Goal: Task Accomplishment & Management: Use online tool/utility

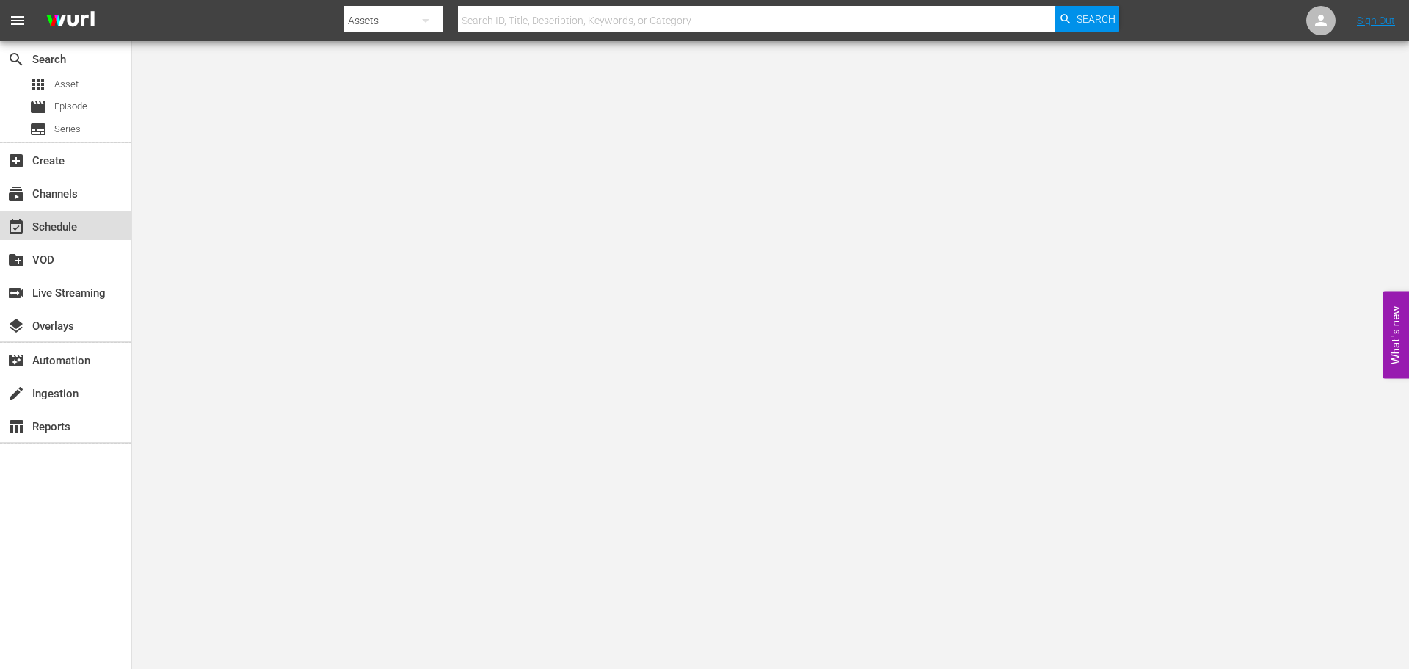
click at [57, 223] on div "event_available Schedule" at bounding box center [41, 224] width 82 height 13
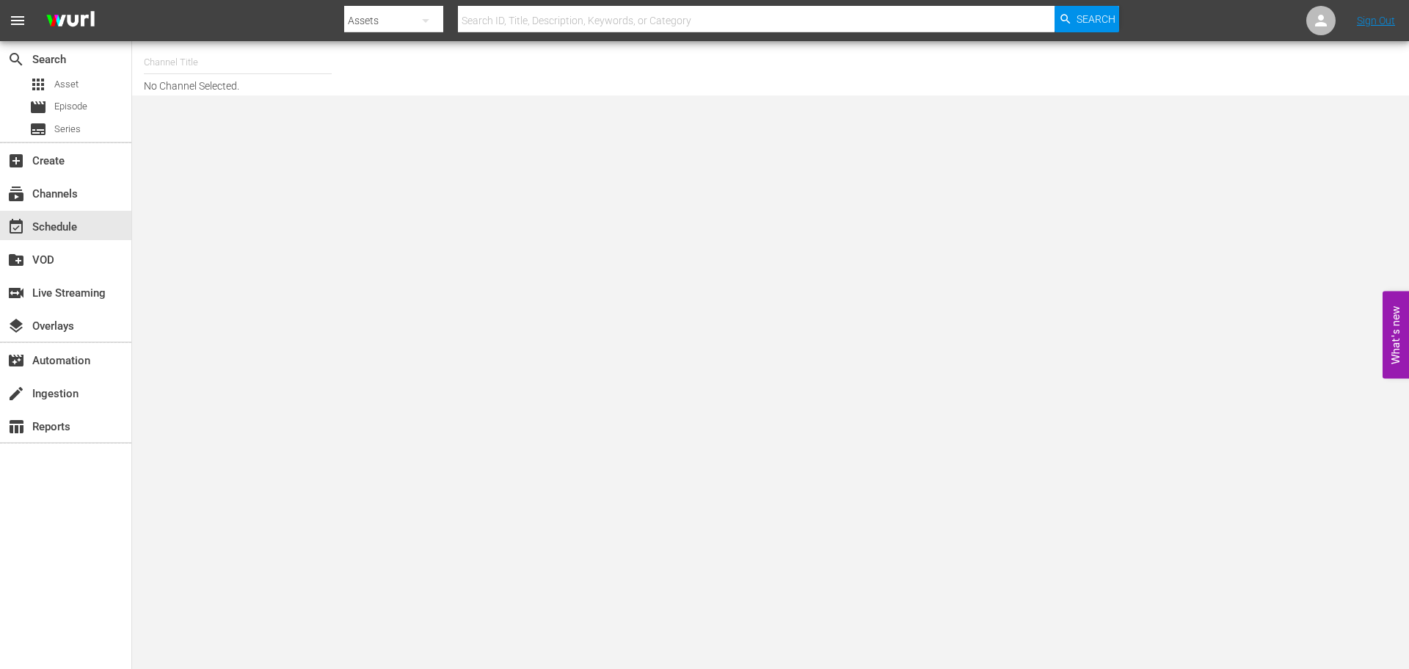
click at [208, 57] on input "text" at bounding box center [238, 62] width 188 height 35
click at [258, 102] on div "Acorn (1976 - amc_networks_acorntvmysteries_1)" at bounding box center [346, 103] width 380 height 35
type input "Acorn (1976 - amc_networks_acorntvmysteries_1)"
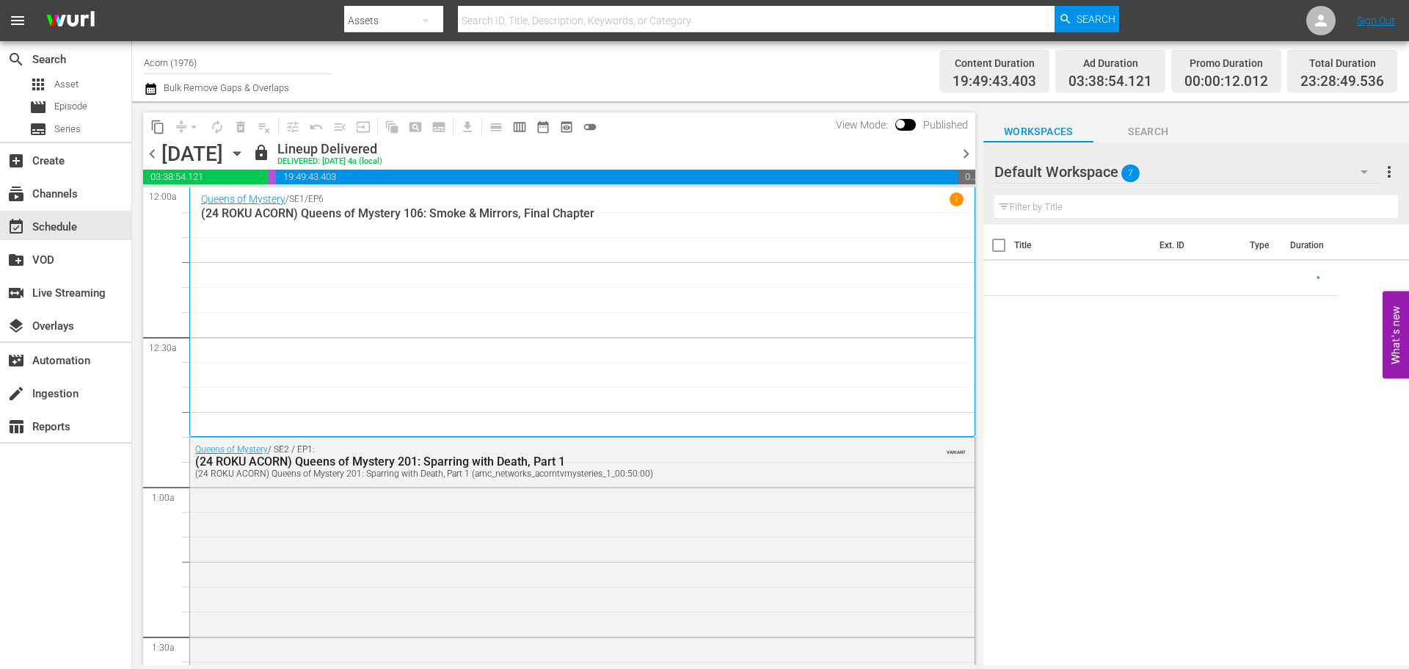
click at [249, 144] on div "Tuesday, October 7th October 7th" at bounding box center [205, 154] width 87 height 24
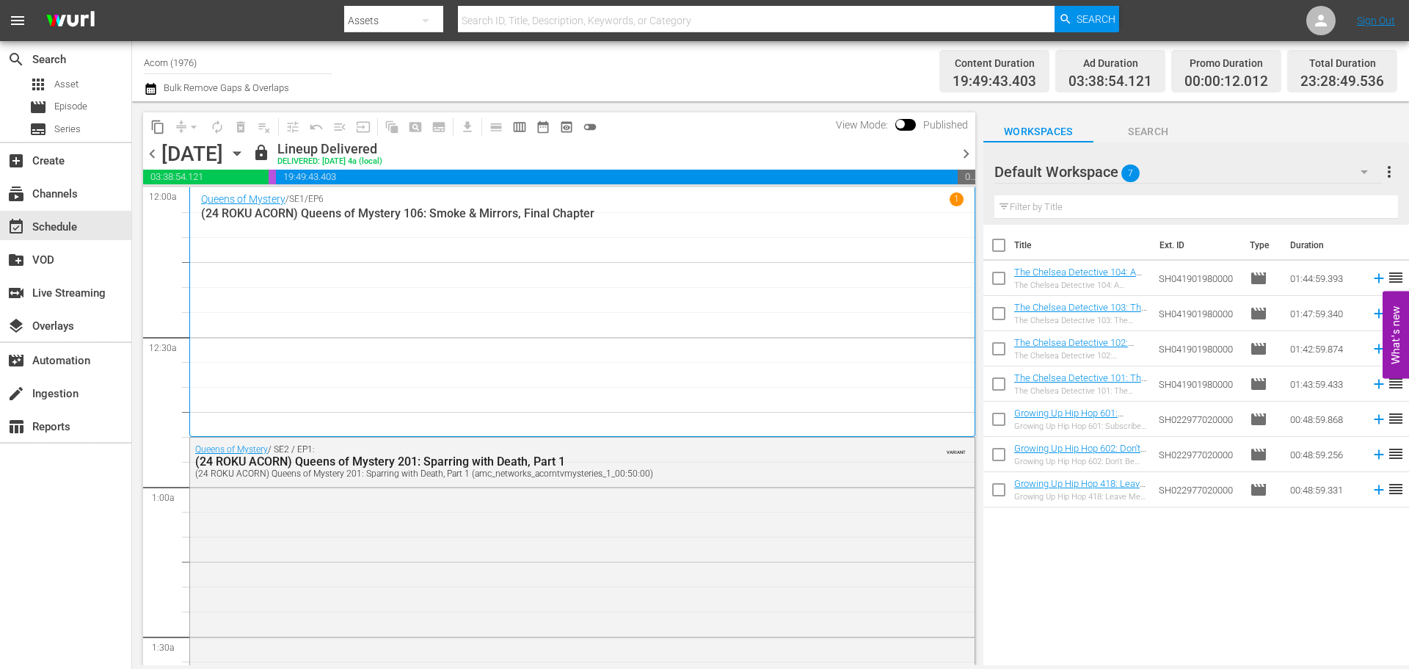
click at [240, 153] on icon "button" at bounding box center [236, 154] width 7 height 4
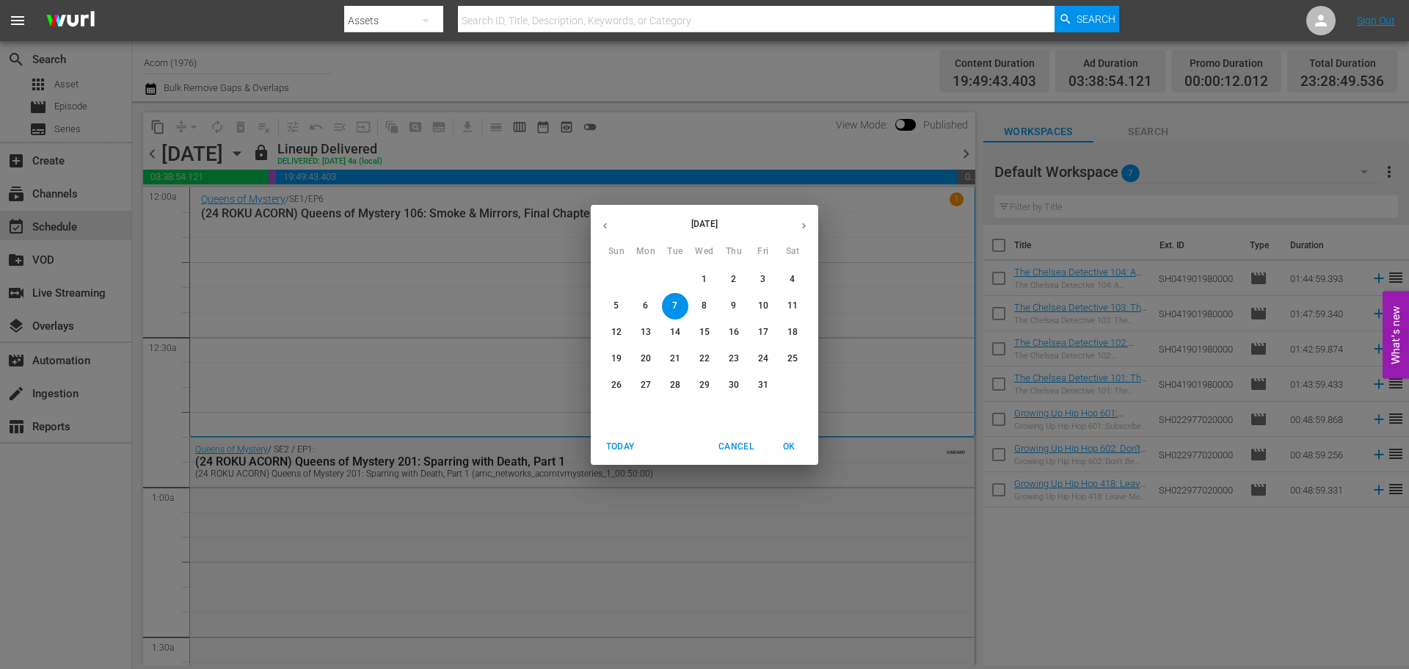
click at [673, 327] on p "14" at bounding box center [675, 332] width 10 height 12
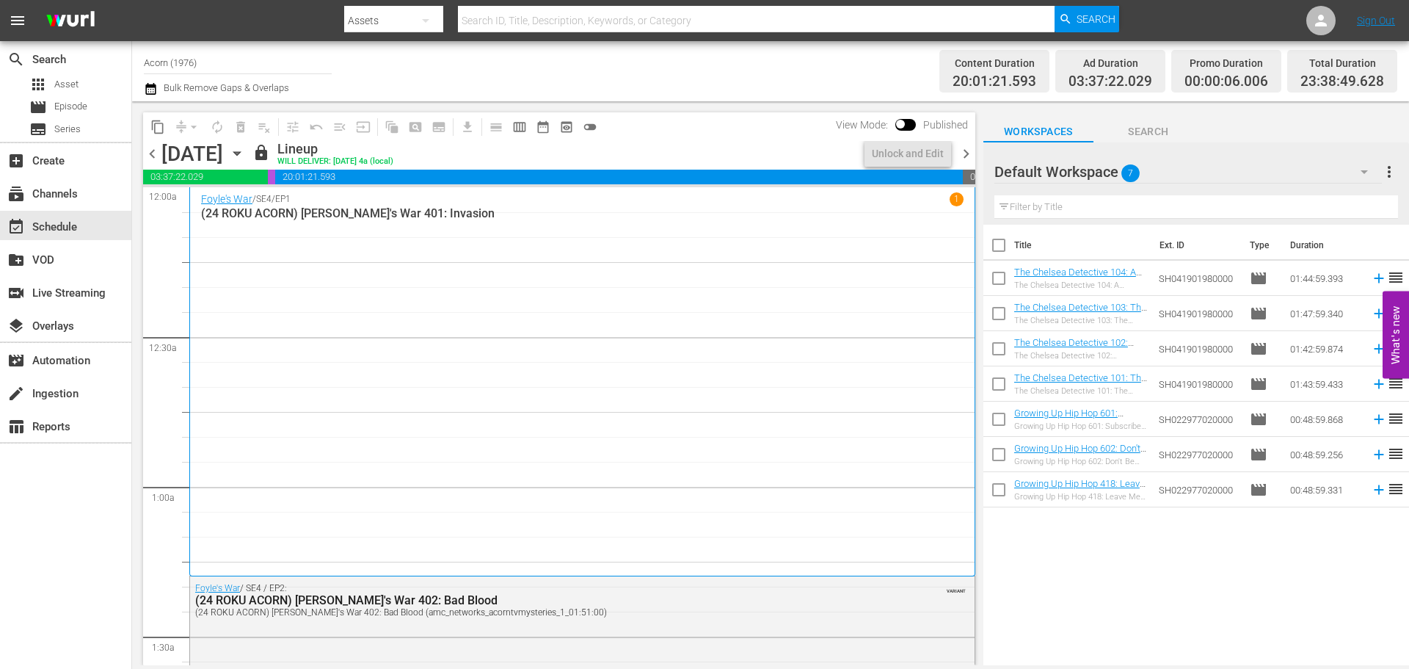
click at [554, 261] on div "Foyle's War / SE4 / EP1 1 (24 ROKU ACORN) Foyle's War 401: Invasion" at bounding box center [582, 381] width 763 height 378
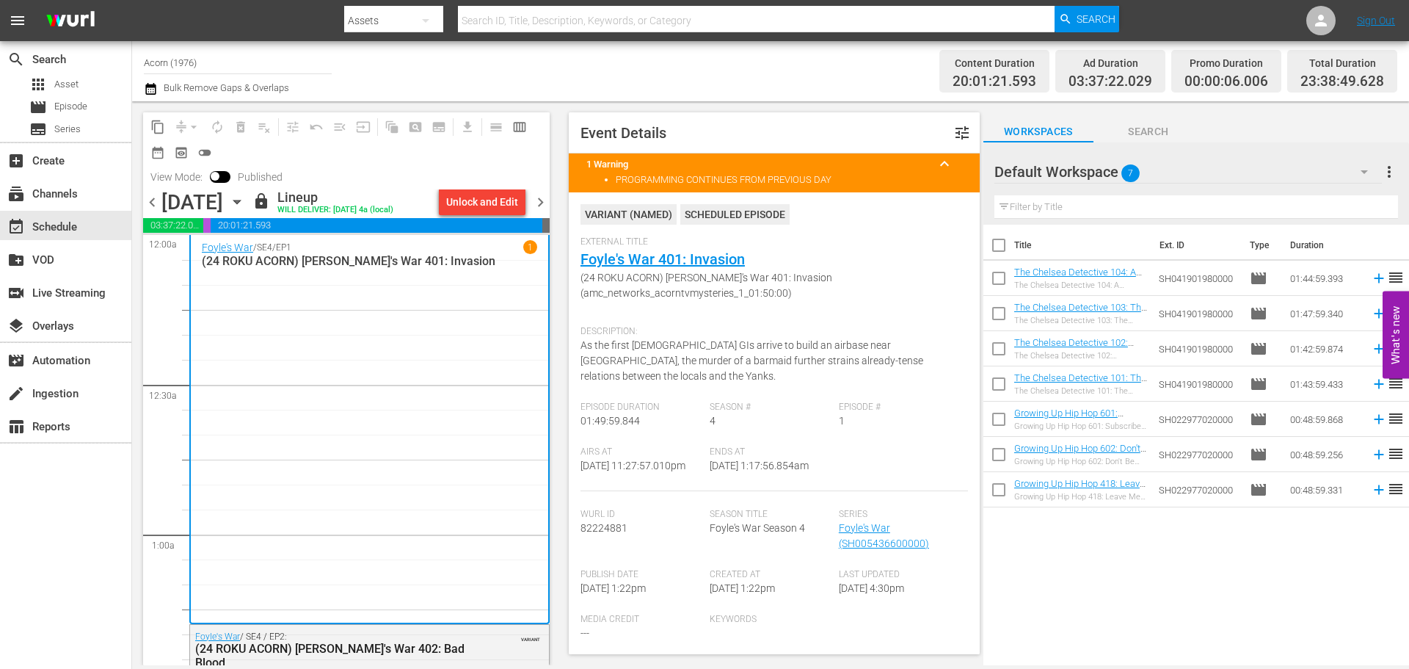
click at [541, 199] on span "chevron_right" at bounding box center [540, 202] width 18 height 18
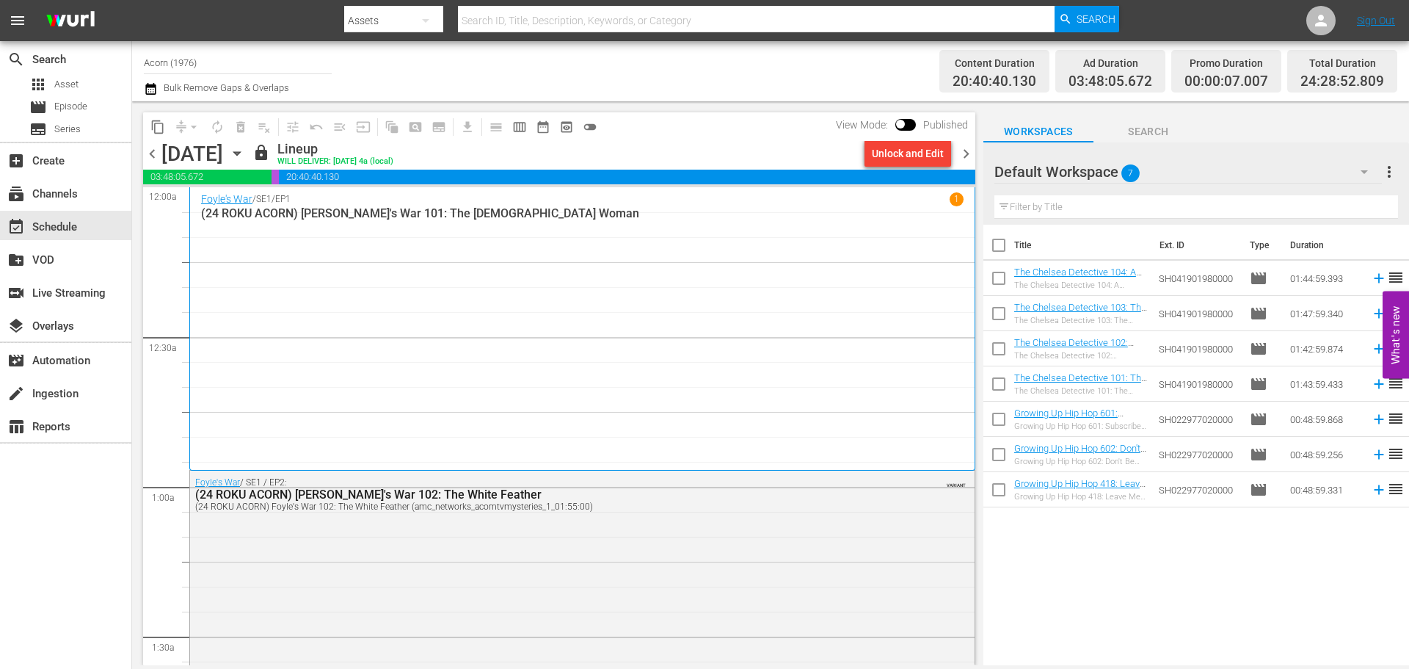
click at [420, 272] on div "Foyle's War / SE1 / EP1 1 (24 ROKU ACORN) Foyle's War 101: The German Woman" at bounding box center [582, 328] width 763 height 272
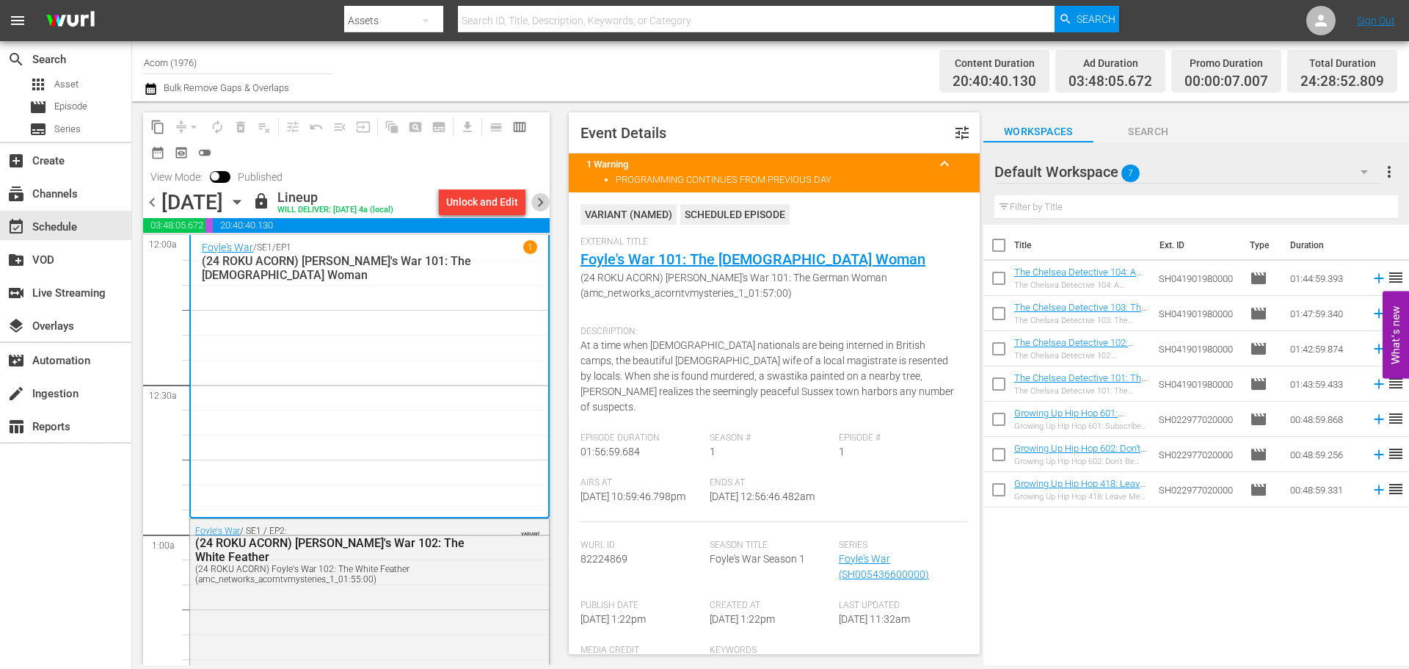
click at [545, 200] on span "chevron_right" at bounding box center [540, 202] width 18 height 18
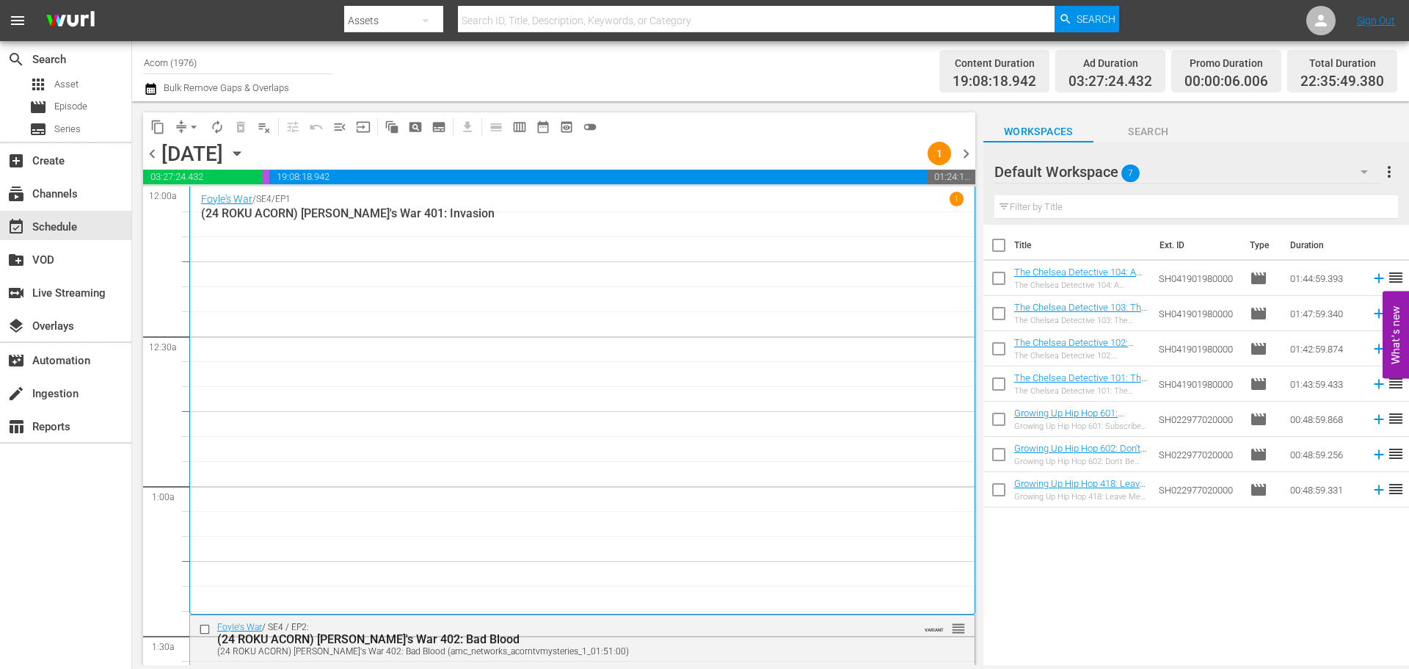
click at [686, 361] on div "Foyle's War / SE4 / EP1 1 (24 ROKU ACORN) Foyle's War 401: Invasion" at bounding box center [582, 400] width 763 height 416
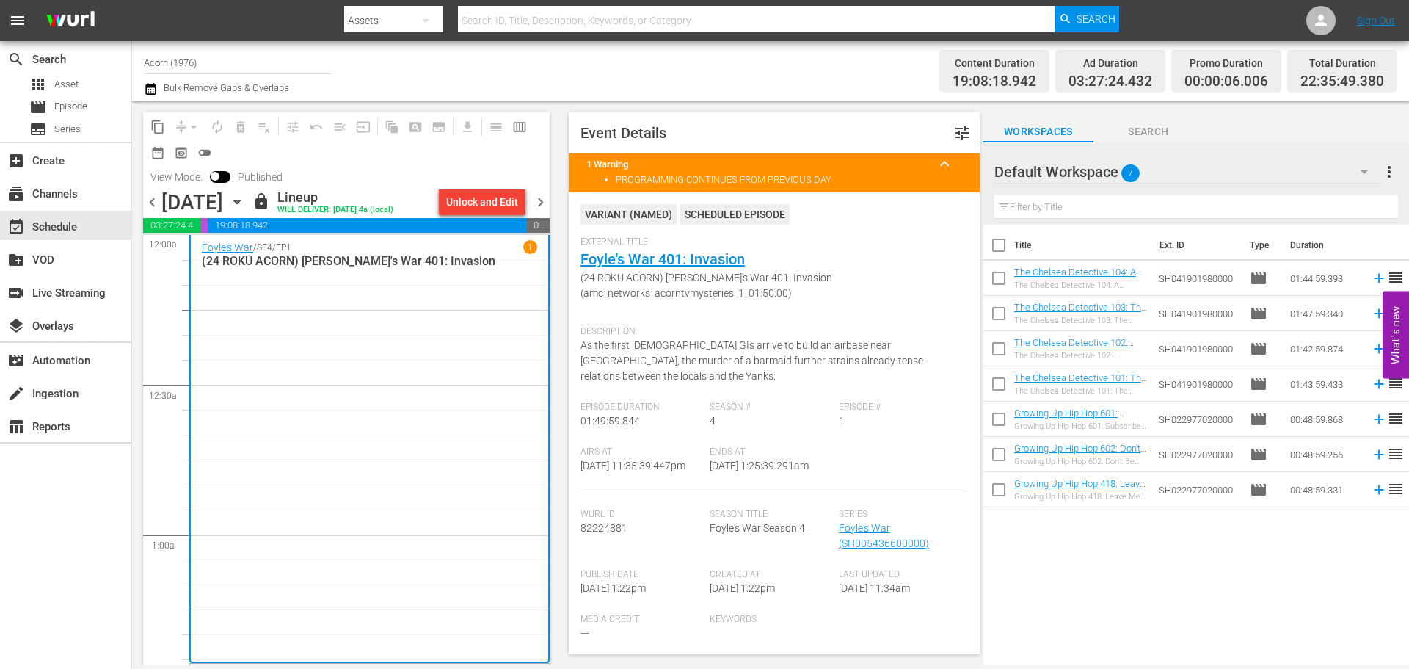
click at [543, 203] on span "chevron_right" at bounding box center [540, 202] width 18 height 18
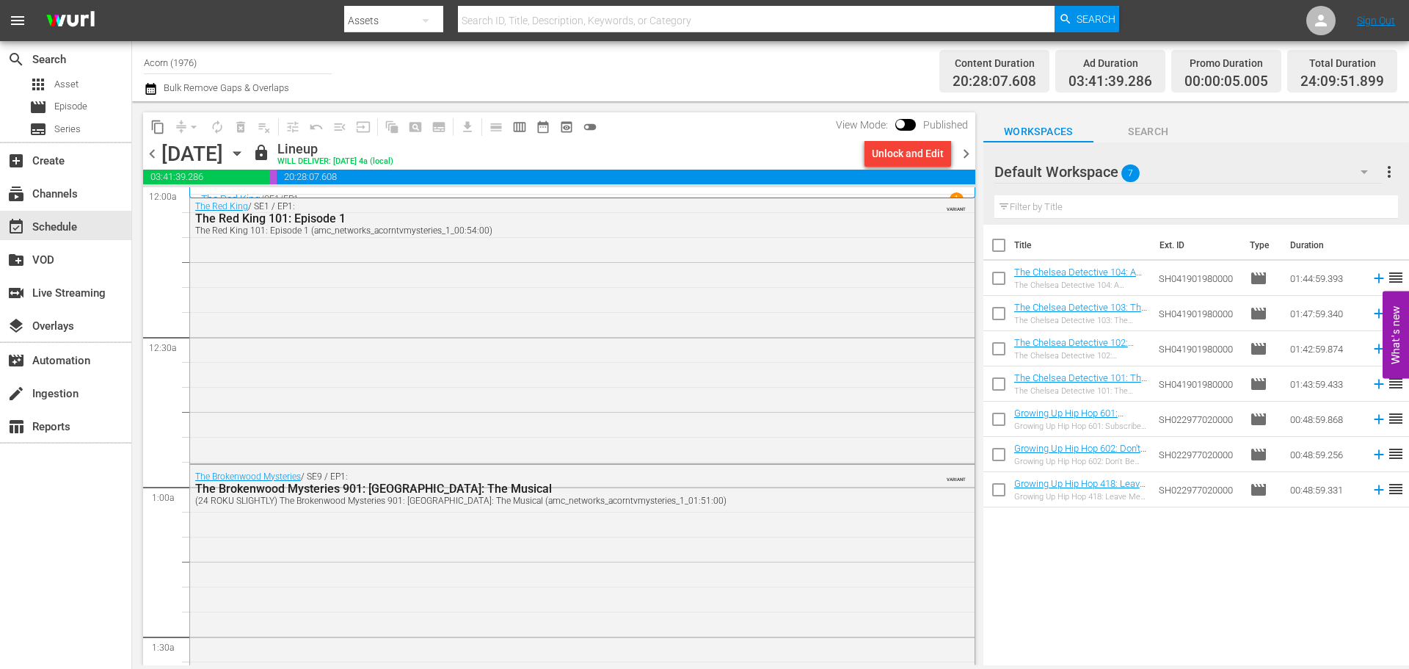
click at [424, 187] on div "The Red King / SE1 / EP1 1 The Red King 101: Episode 1" at bounding box center [582, 192] width 786 height 11
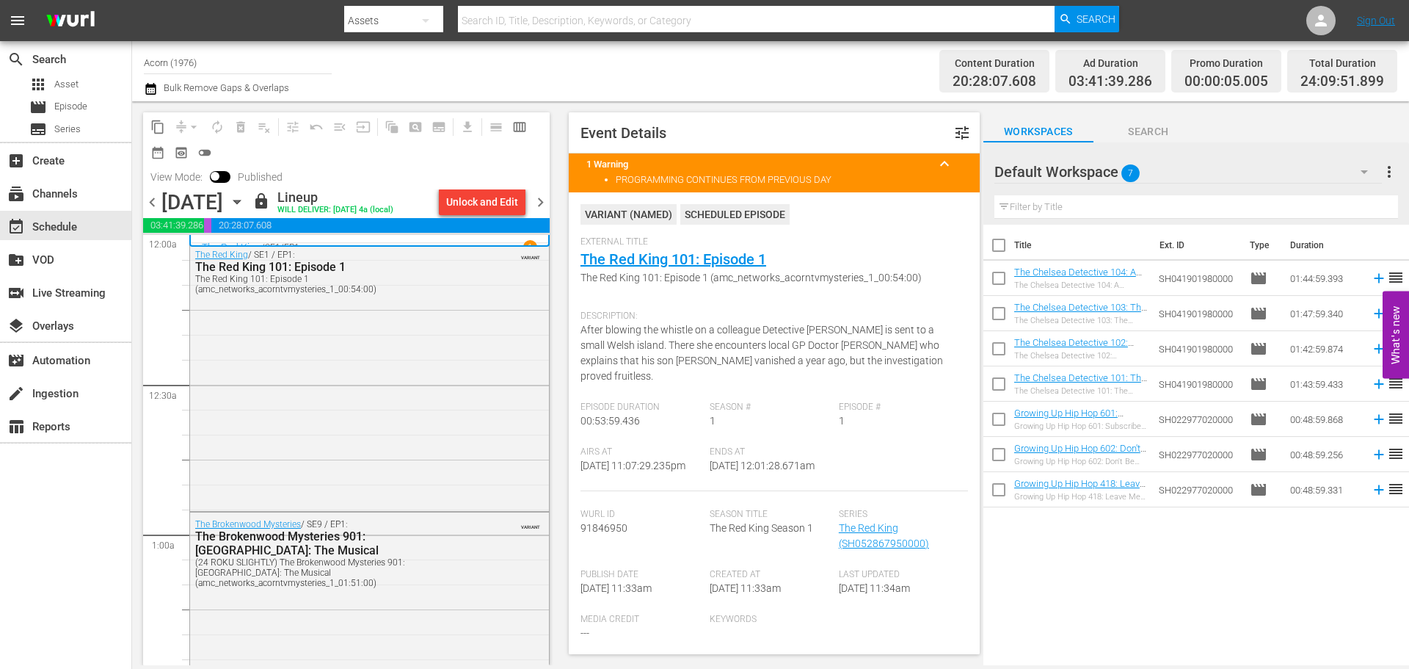
click at [541, 204] on span "chevron_right" at bounding box center [540, 202] width 18 height 18
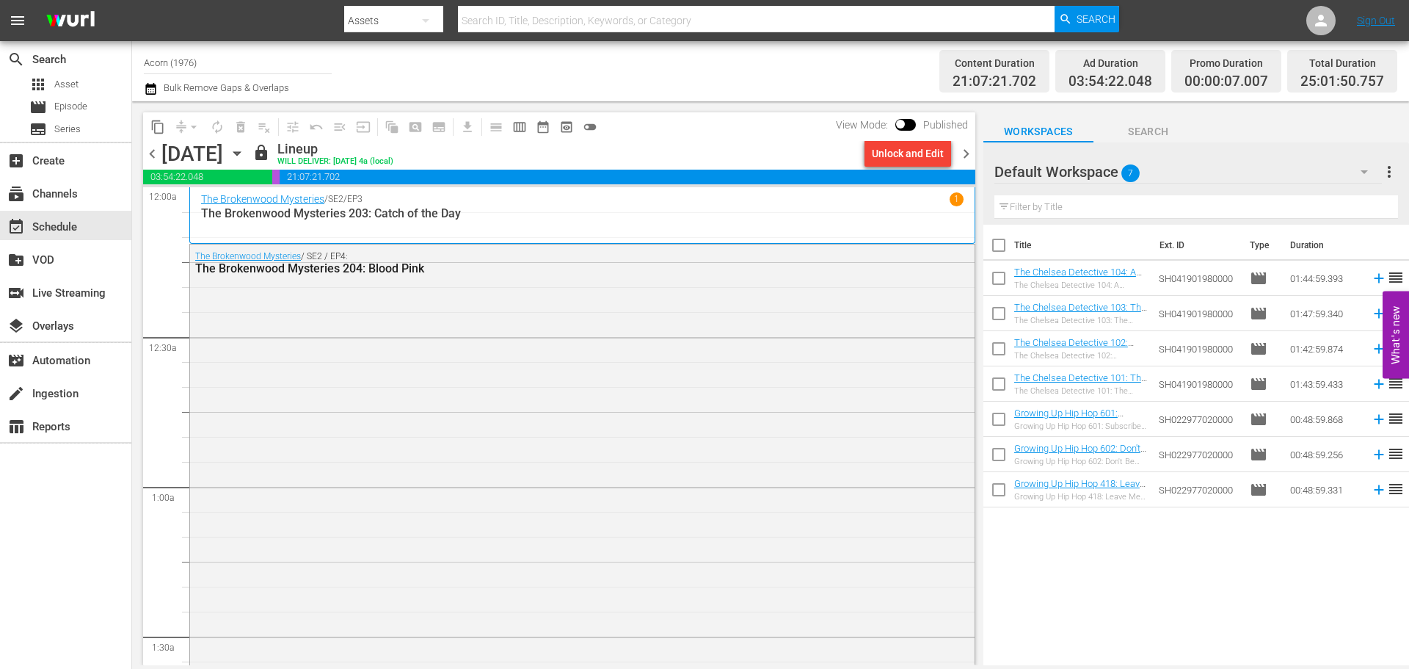
click at [516, 210] on p "The Brokenwood Mysteries 203: Catch of the Day" at bounding box center [582, 213] width 763 height 14
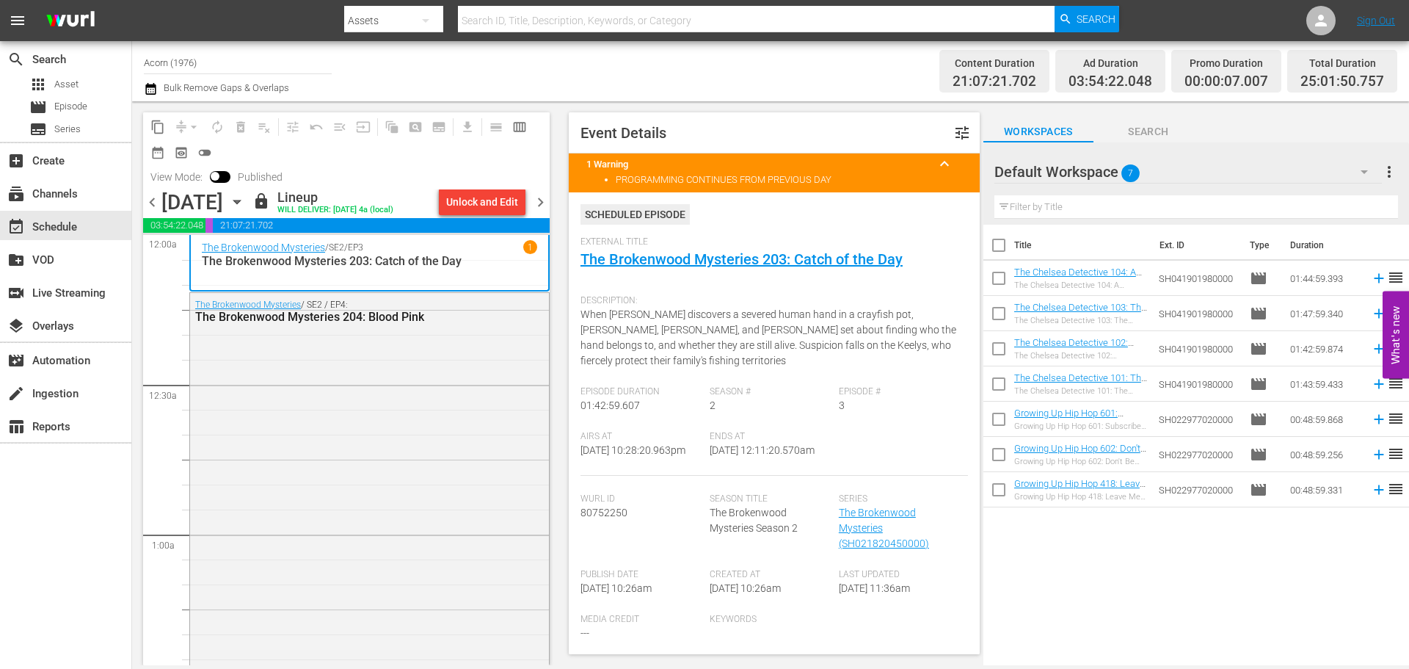
click at [537, 201] on span "chevron_right" at bounding box center [540, 202] width 18 height 18
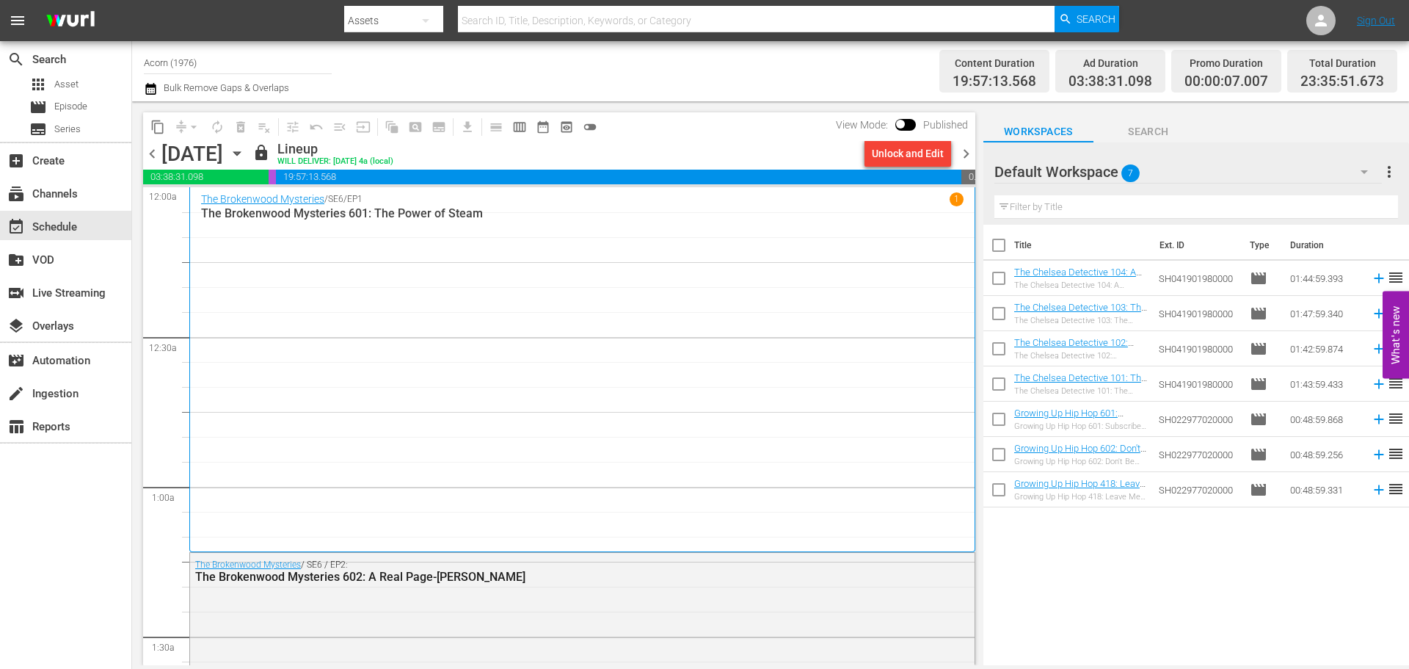
click at [298, 234] on div "The Brokenwood Mysteries / SE6 / EP1 1 The Brokenwood Mysteries 601: The Power …" at bounding box center [582, 369] width 763 height 355
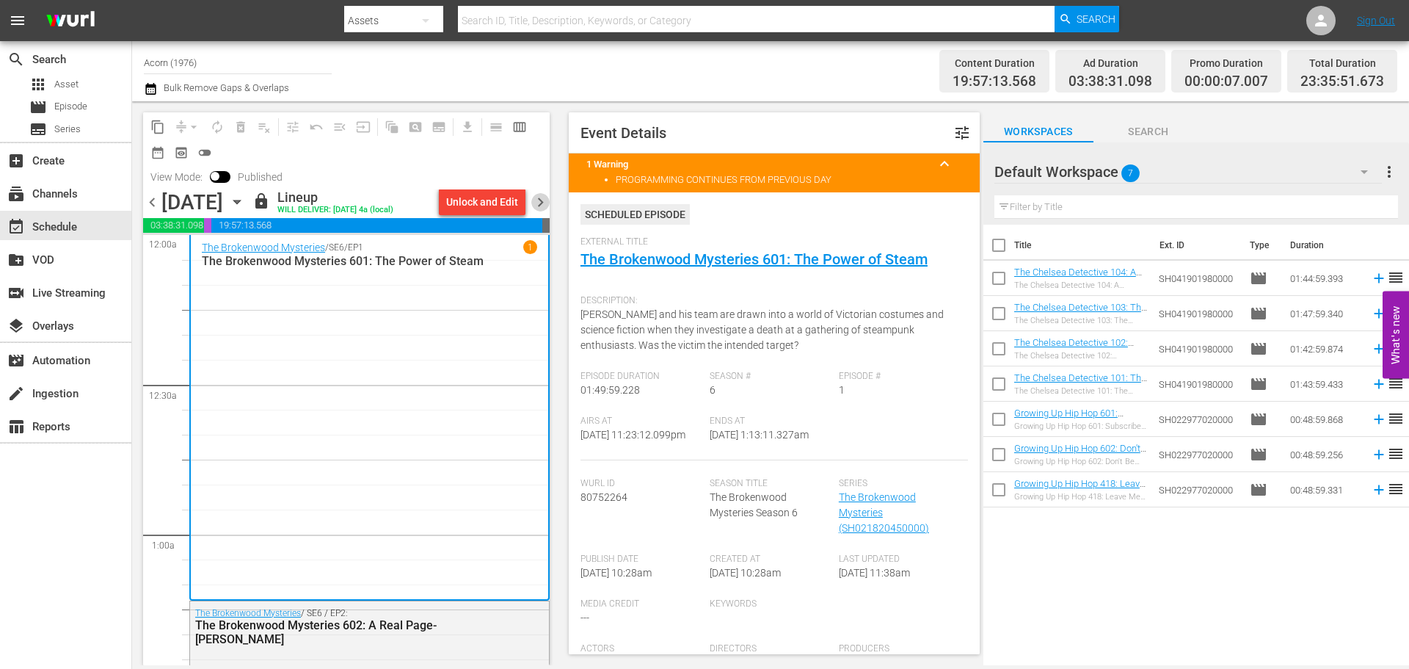
click at [545, 203] on span "chevron_right" at bounding box center [540, 202] width 18 height 18
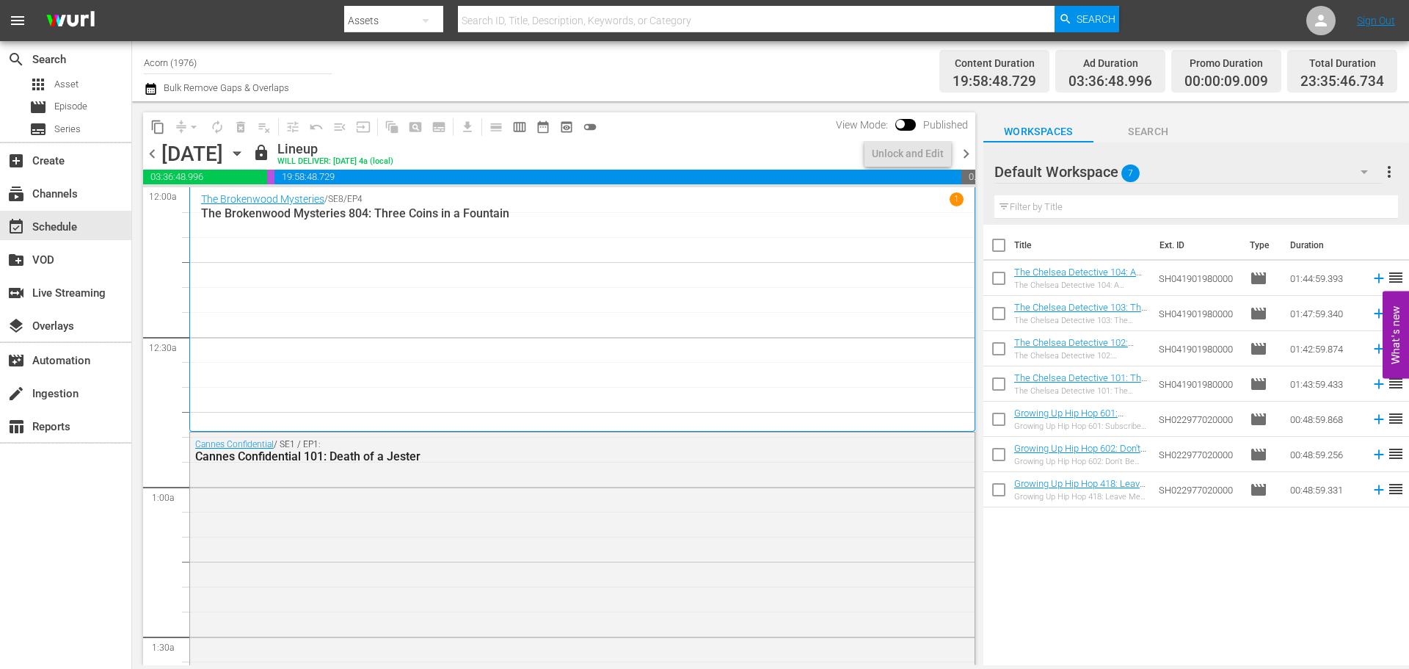
click at [271, 267] on div "The Brokenwood Mysteries / SE8 / EP4 1 The Brokenwood Mysteries 804: Three Coin…" at bounding box center [582, 309] width 763 height 234
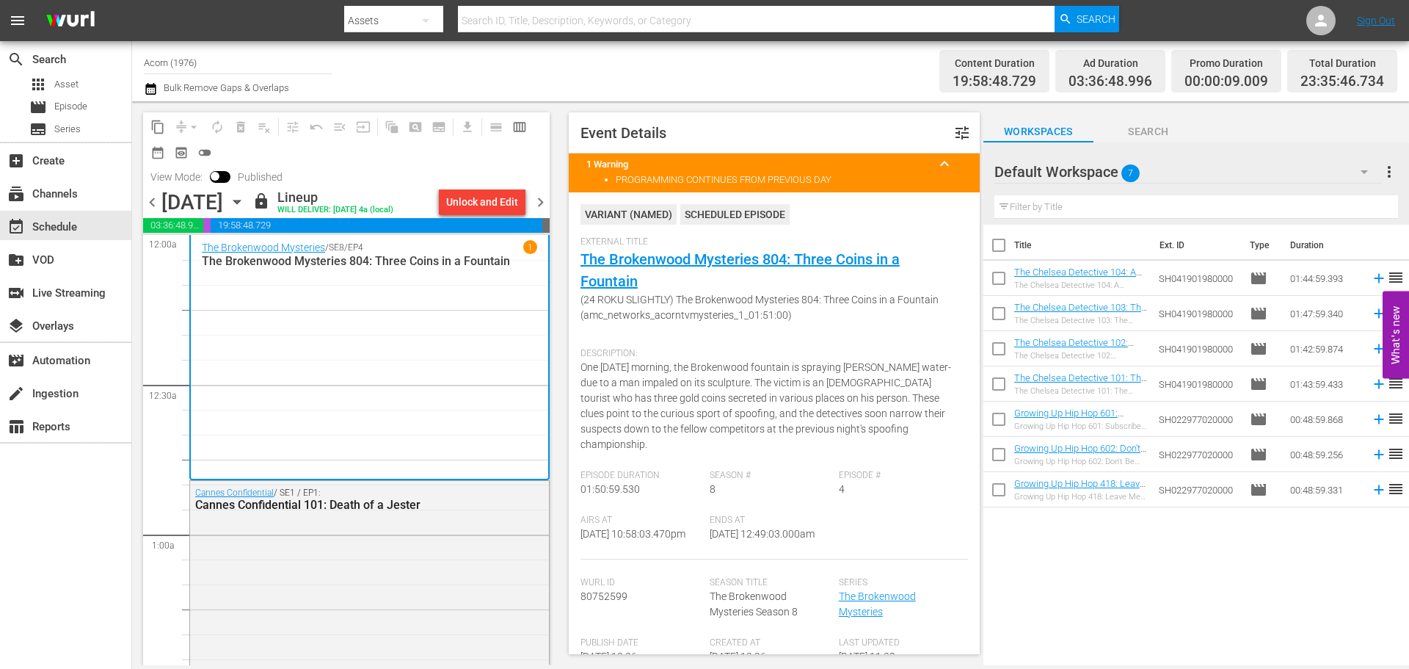
click at [540, 200] on span "chevron_right" at bounding box center [540, 202] width 18 height 18
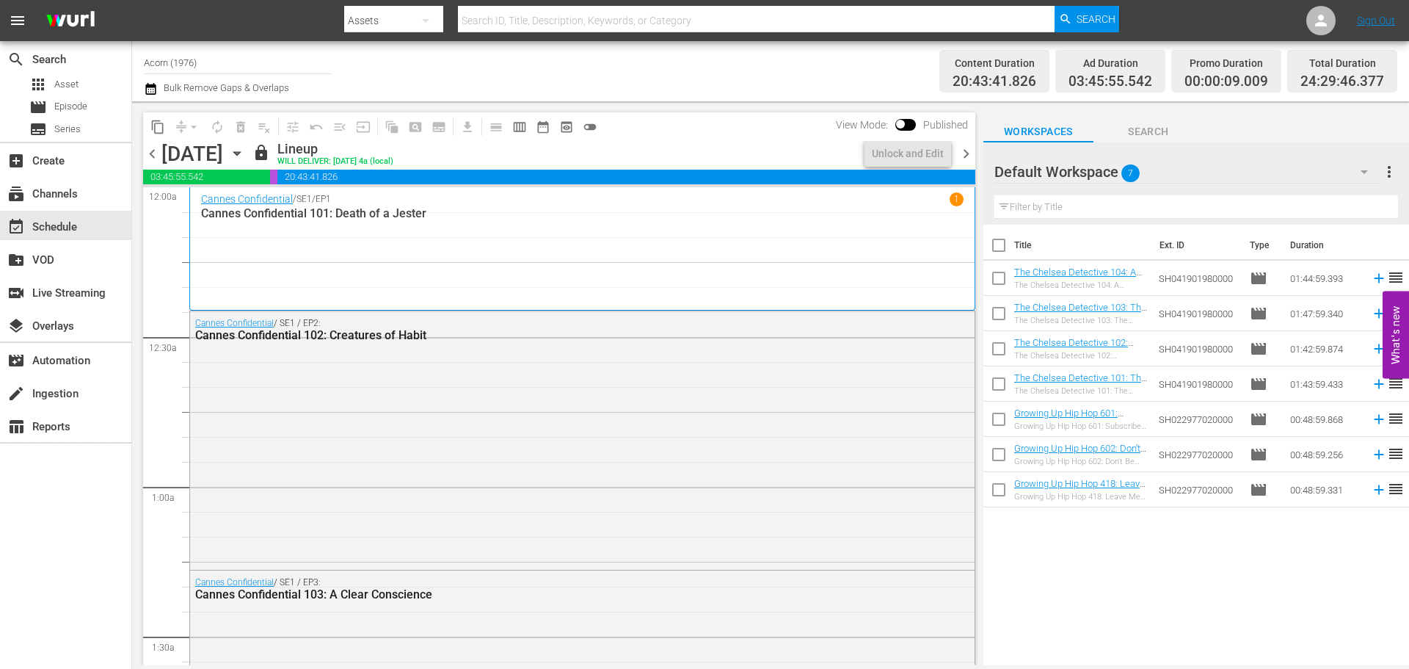
click at [321, 247] on div "Cannes Confidential / SE1 / EP1 1 Cannes Confidential 101: Death of a Jester" at bounding box center [582, 248] width 763 height 113
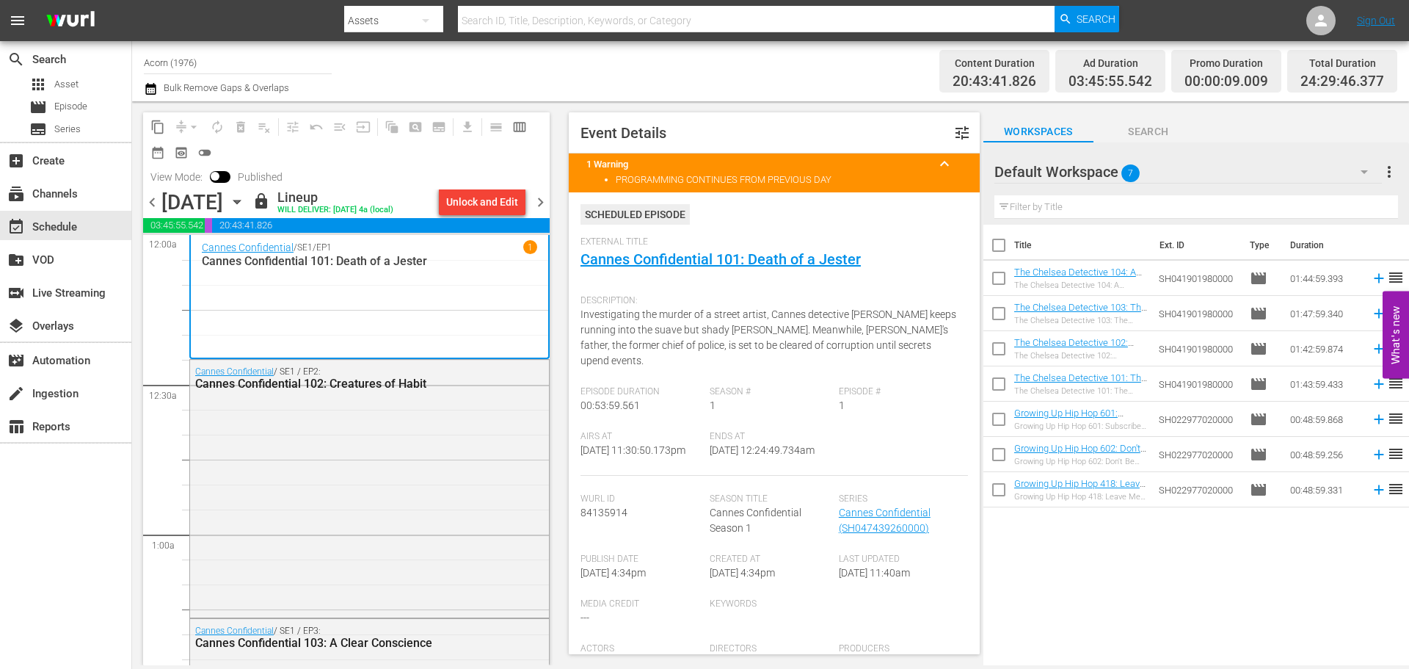
click at [540, 206] on span "chevron_right" at bounding box center [540, 202] width 18 height 18
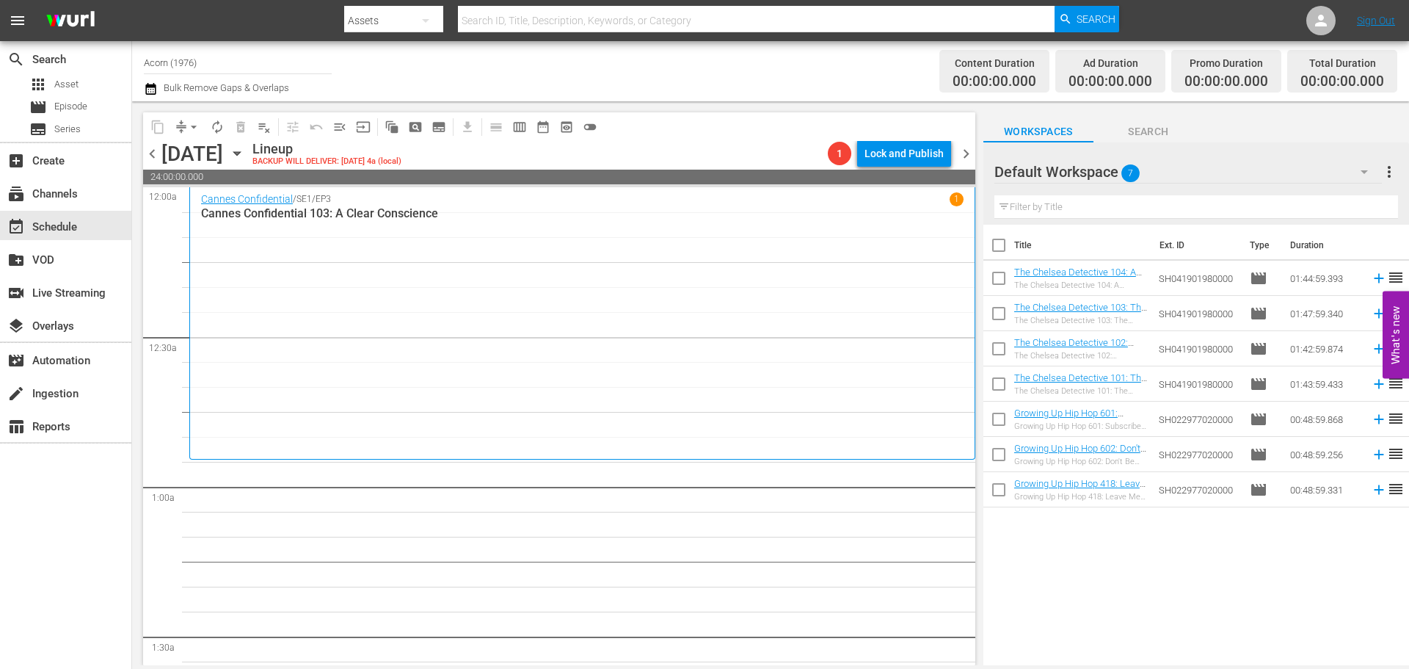
click at [423, 217] on p "Cannes Confidential 103: A Clear Conscience" at bounding box center [582, 213] width 763 height 14
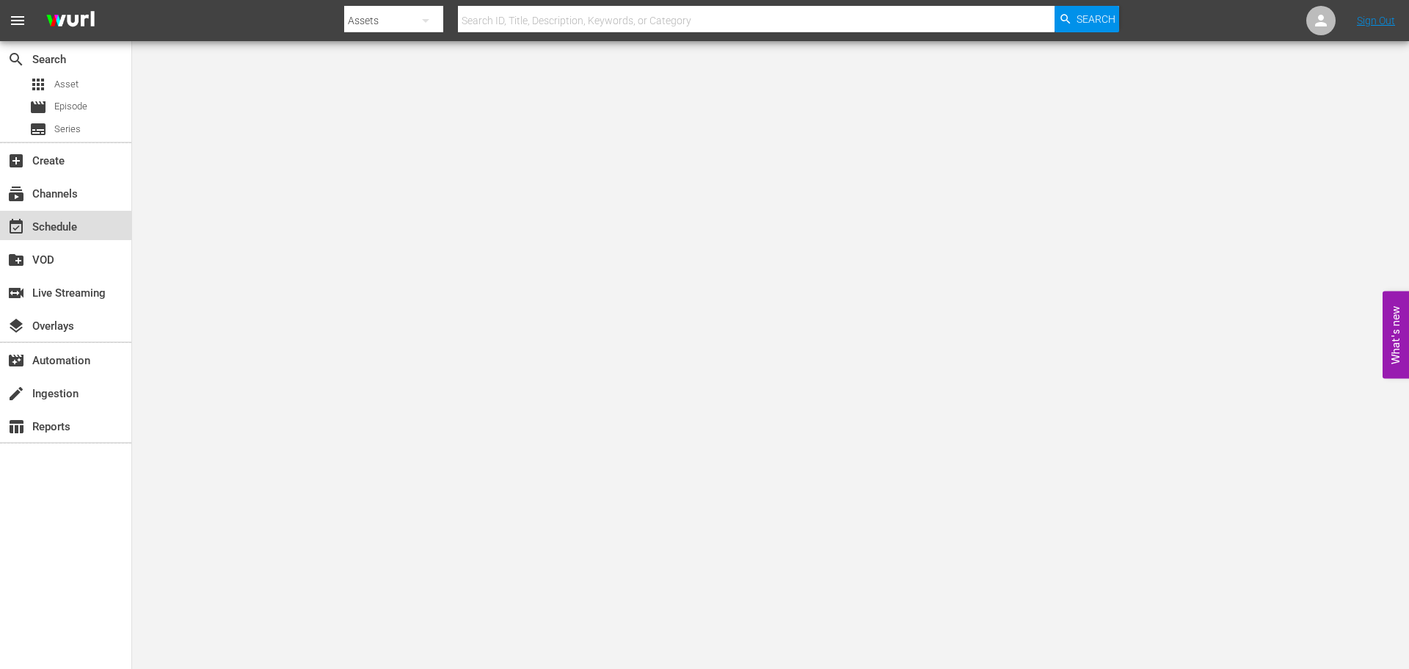
click at [109, 215] on div "event_available Schedule" at bounding box center [65, 225] width 131 height 29
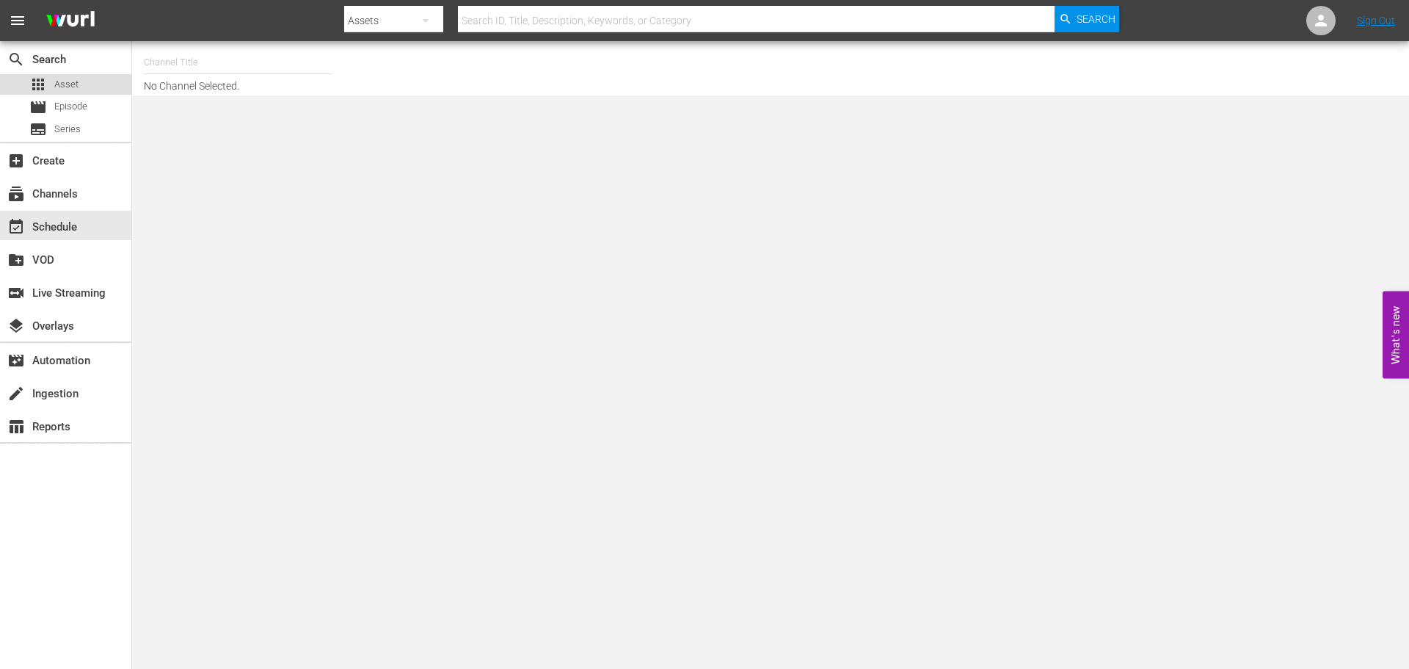
click at [73, 79] on span "Asset" at bounding box center [66, 84] width 24 height 15
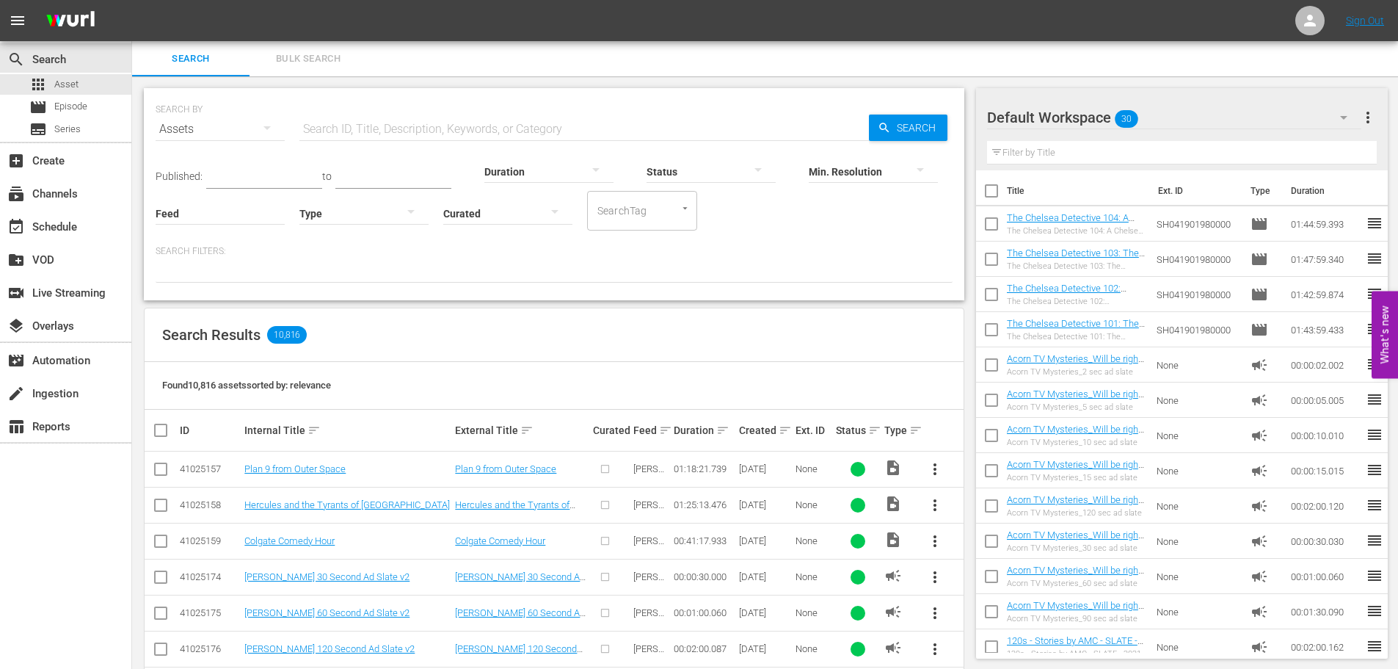
click at [425, 127] on input "text" at bounding box center [585, 129] width 570 height 35
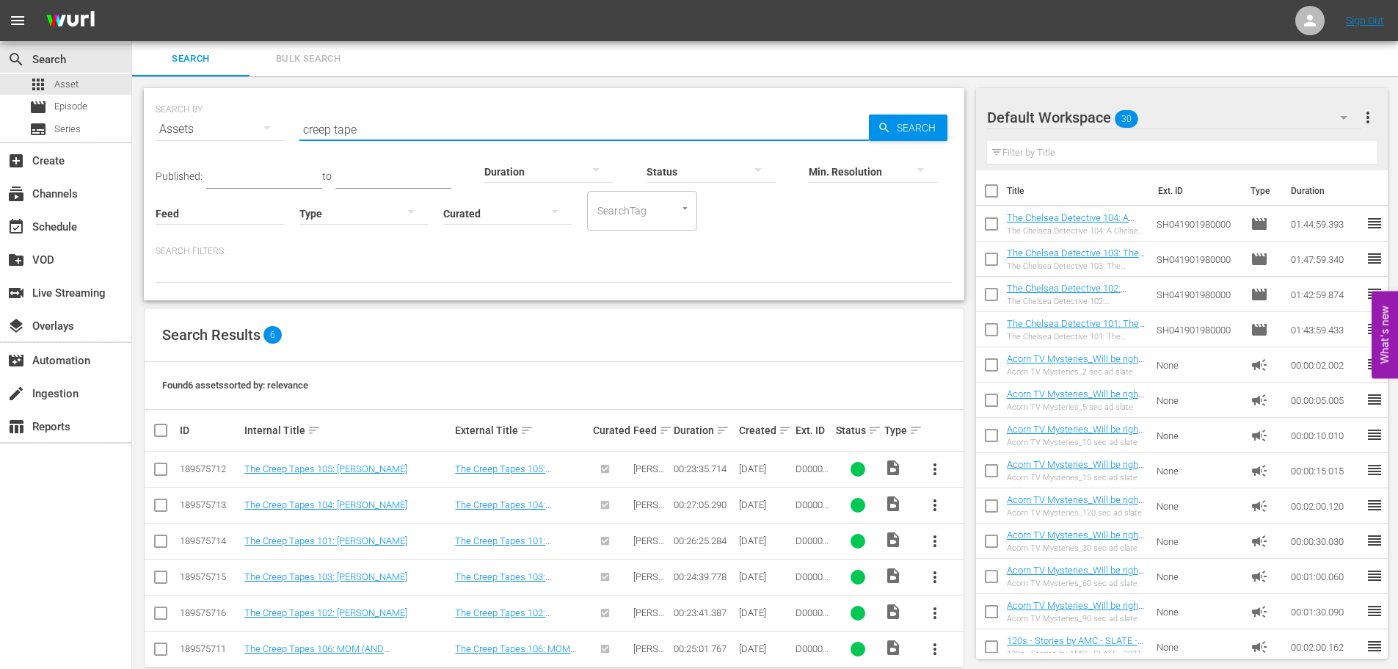
drag, startPoint x: 395, startPoint y: 132, endPoint x: 244, endPoint y: 97, distance: 155.3
click at [244, 97] on div "SEARCH BY Search By Assets Search ID, Title, Description, Keywords, or Category…" at bounding box center [554, 120] width 797 height 53
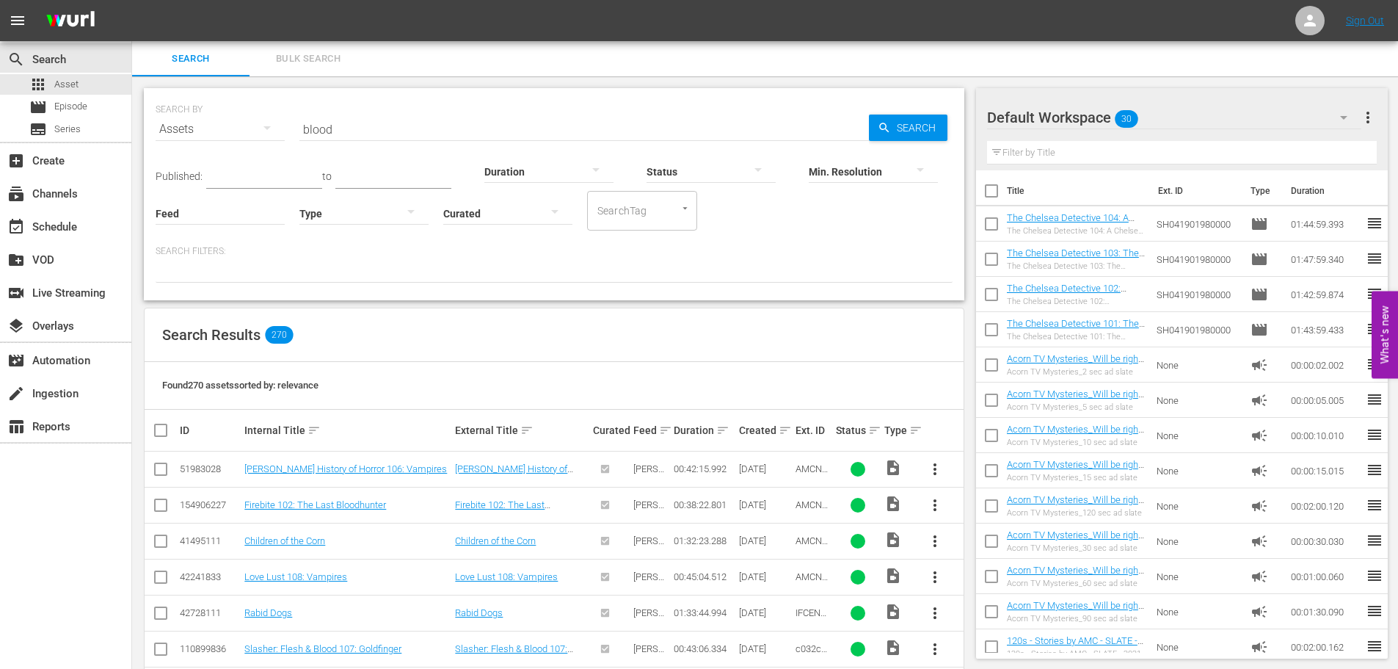
click at [310, 423] on div "Internal Title sort" at bounding box center [347, 430] width 206 height 18
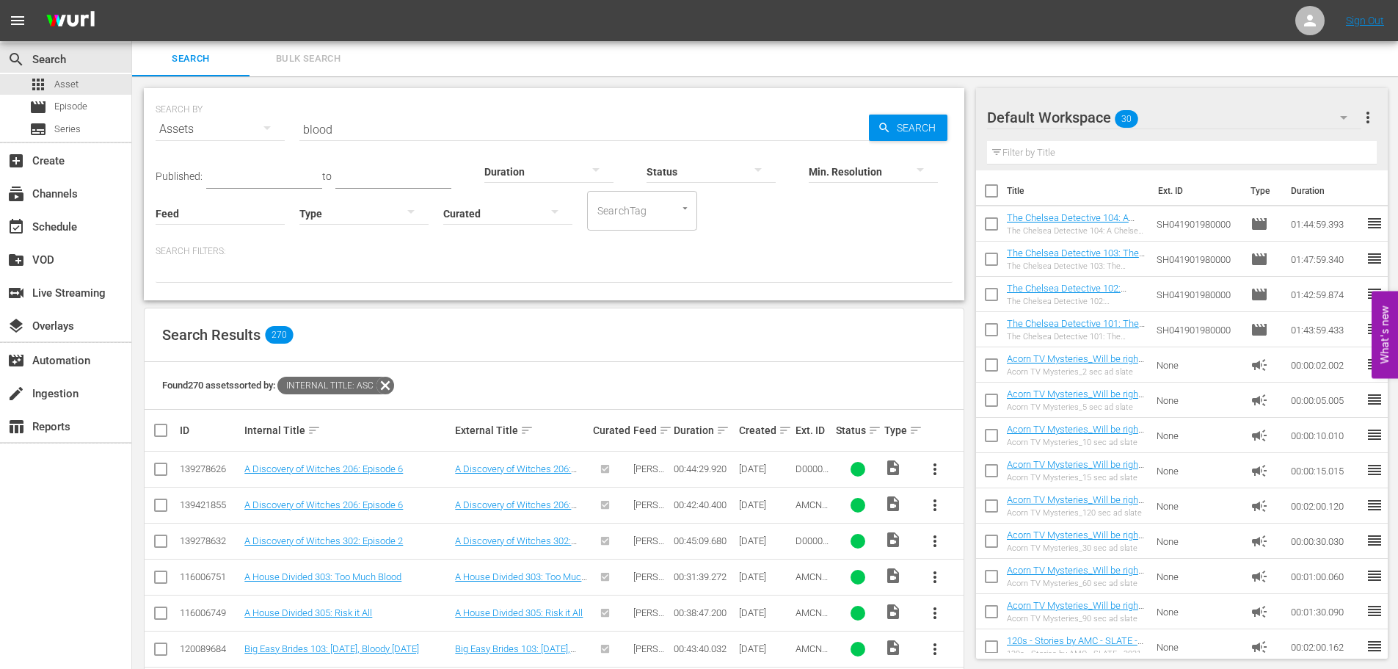
click at [355, 132] on input "blood" at bounding box center [585, 129] width 570 height 35
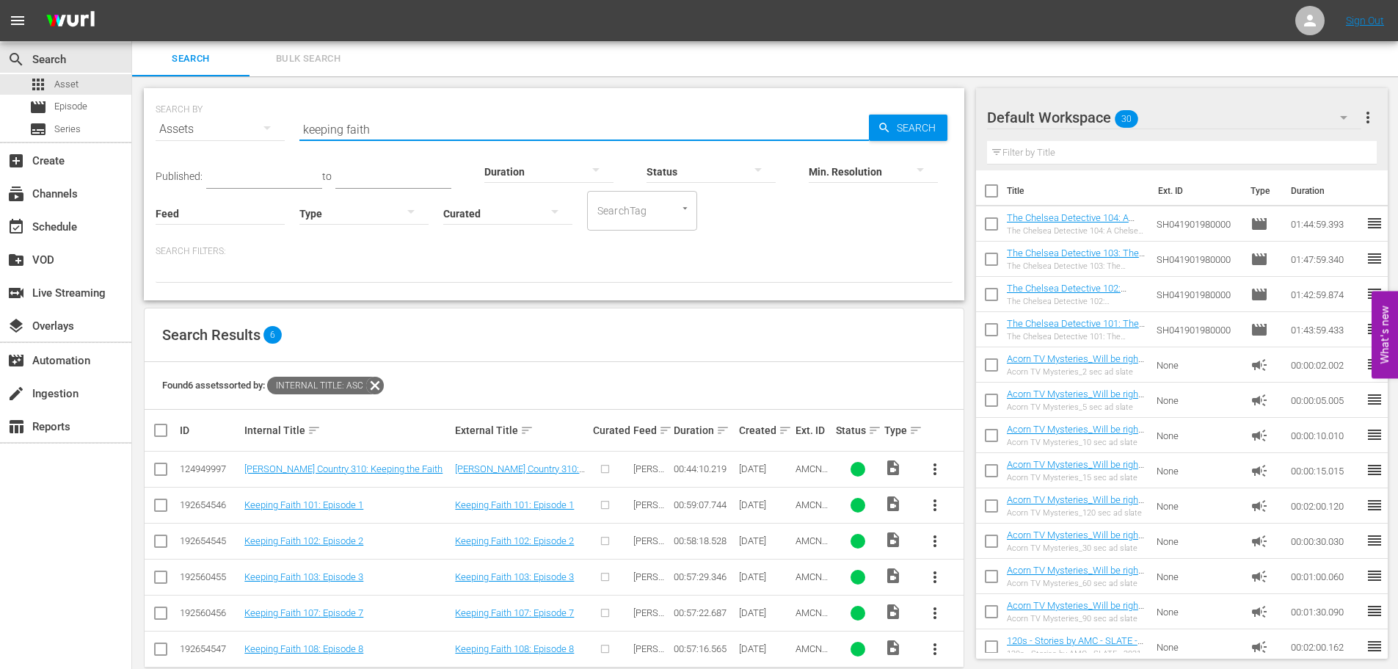
drag, startPoint x: 441, startPoint y: 132, endPoint x: 258, endPoint y: 109, distance: 184.2
click at [258, 109] on div "SEARCH BY Search By Assets Search ID, Title, Description, Keywords, or Category…" at bounding box center [554, 120] width 797 height 53
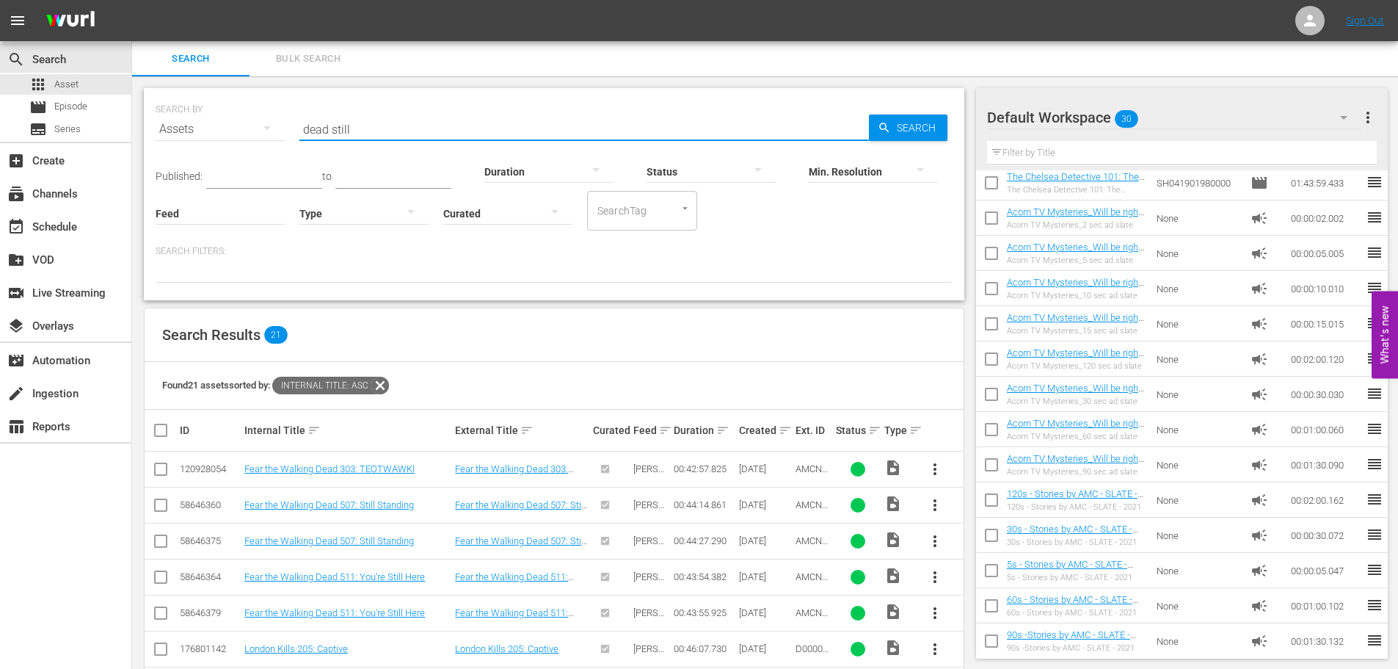
drag, startPoint x: 396, startPoint y: 131, endPoint x: 269, endPoint y: 131, distance: 127.7
click at [269, 131] on div "SEARCH BY Search By Assets Search ID, Title, Description, Keywords, or Category…" at bounding box center [554, 120] width 797 height 53
drag, startPoint x: 411, startPoint y: 123, endPoint x: 189, endPoint y: 91, distance: 224.0
click at [189, 91] on div "SEARCH BY Search By Assets Search ID, Title, Description, Keywords, or Category…" at bounding box center [554, 194] width 821 height 212
drag, startPoint x: 414, startPoint y: 133, endPoint x: 242, endPoint y: 131, distance: 172.5
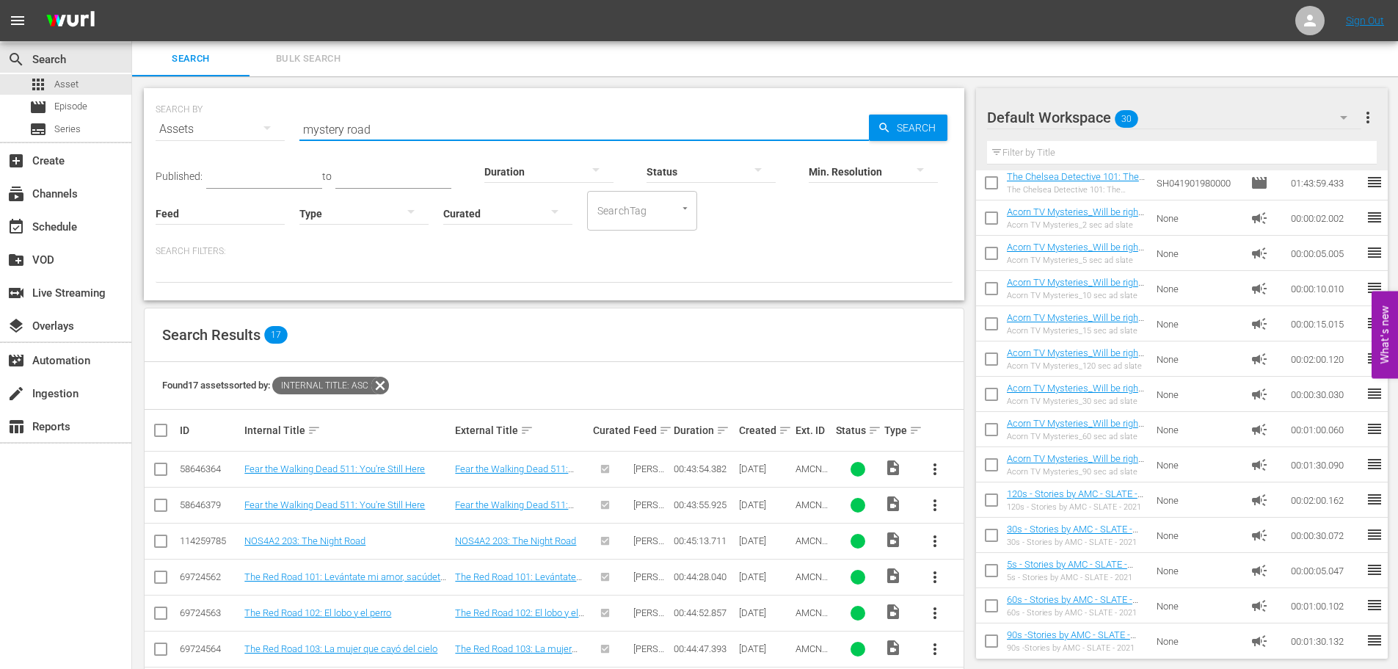
click at [242, 131] on div "SEARCH BY Search By Assets Search ID, Title, Description, Keywords, or Category…" at bounding box center [554, 120] width 797 height 53
type input "[PERSON_NAME]'s war"
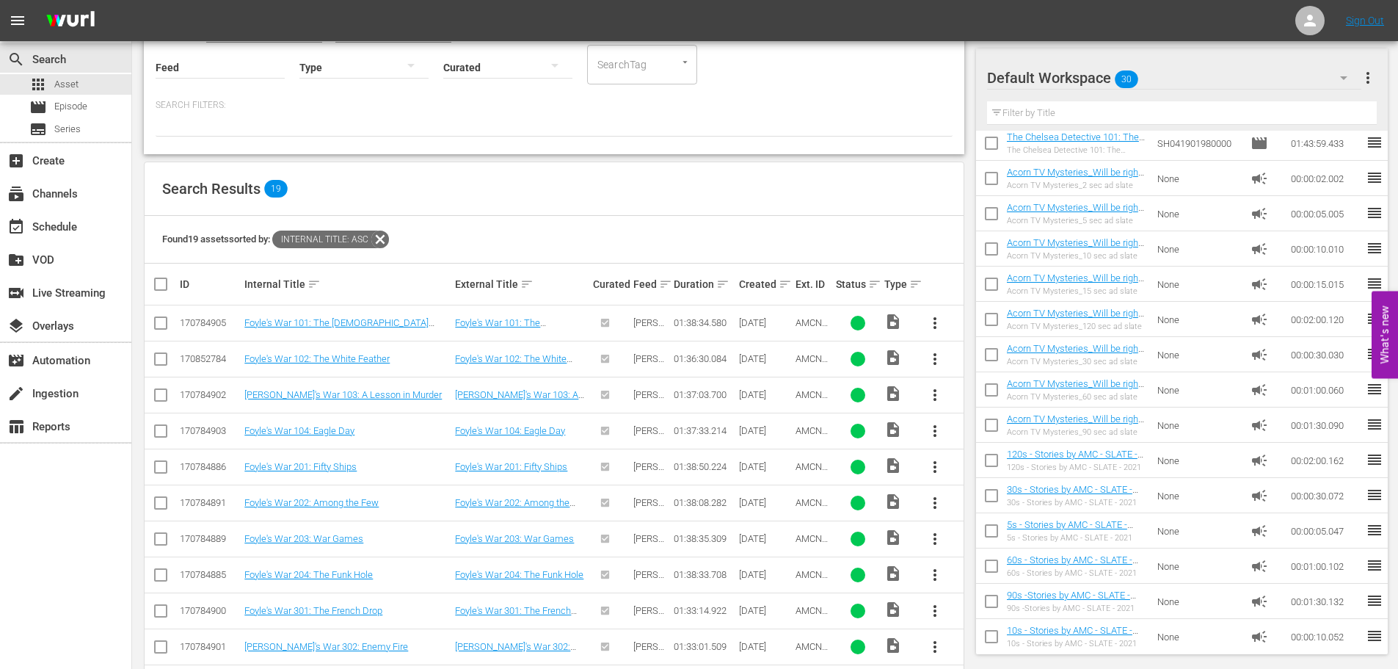
scroll to position [53, 0]
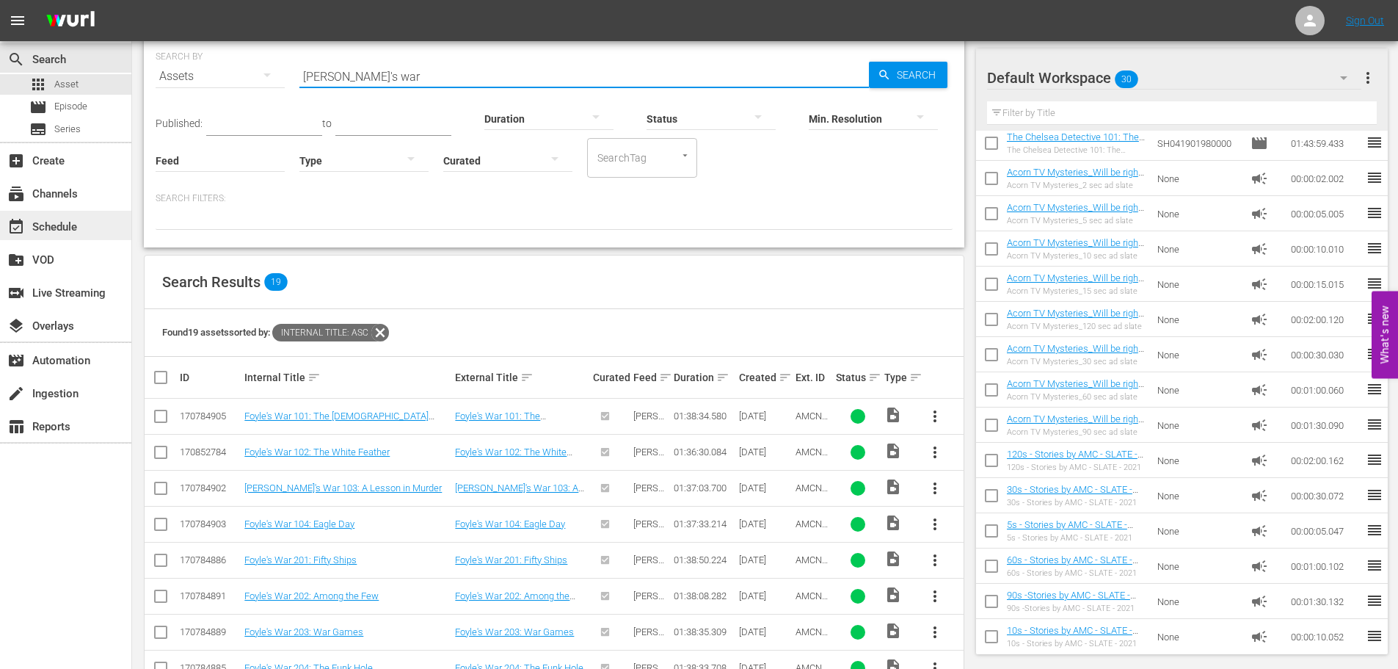
click at [74, 231] on div "event_available Schedule" at bounding box center [41, 224] width 82 height 13
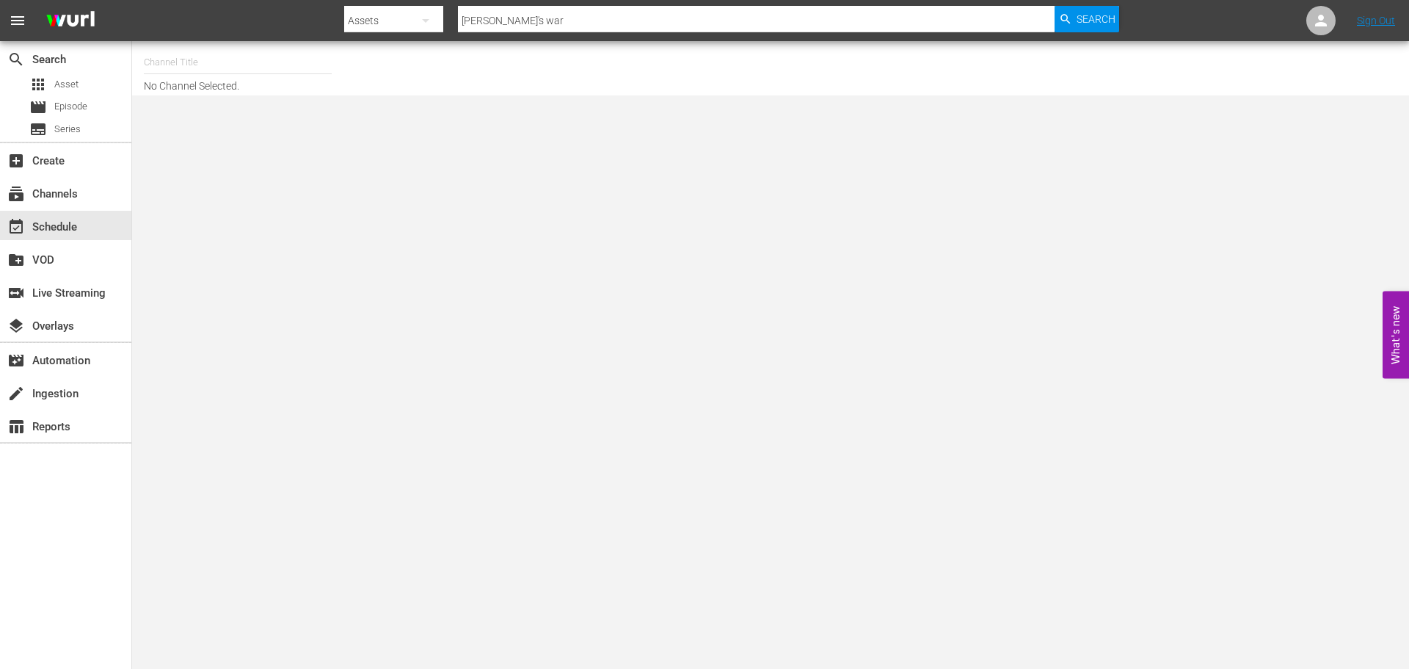
click at [192, 65] on input "text" at bounding box center [238, 62] width 188 height 35
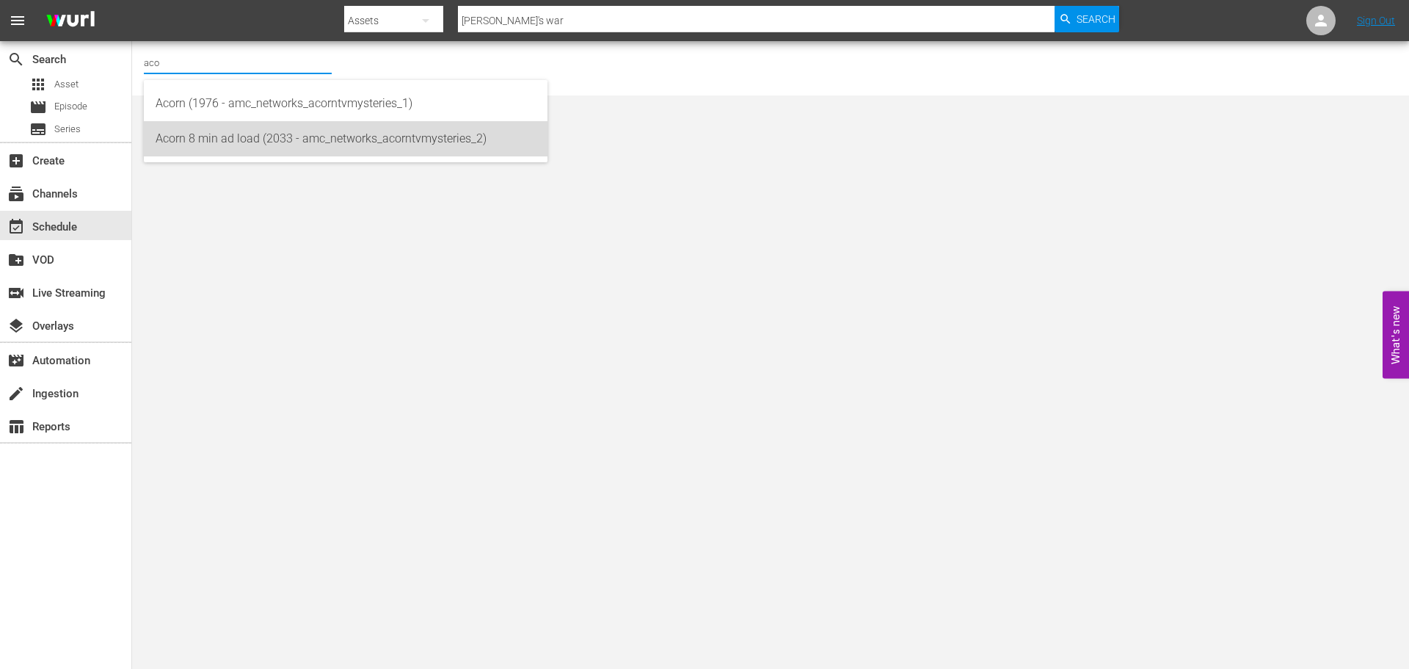
click at [216, 136] on div "Acorn 8 min ad load (2033 - amc_networks_acorntvmysteries_2)" at bounding box center [346, 138] width 380 height 35
type input "Acorn 8 min ad load (2033 - amc_networks_acorntvmysteries_2)"
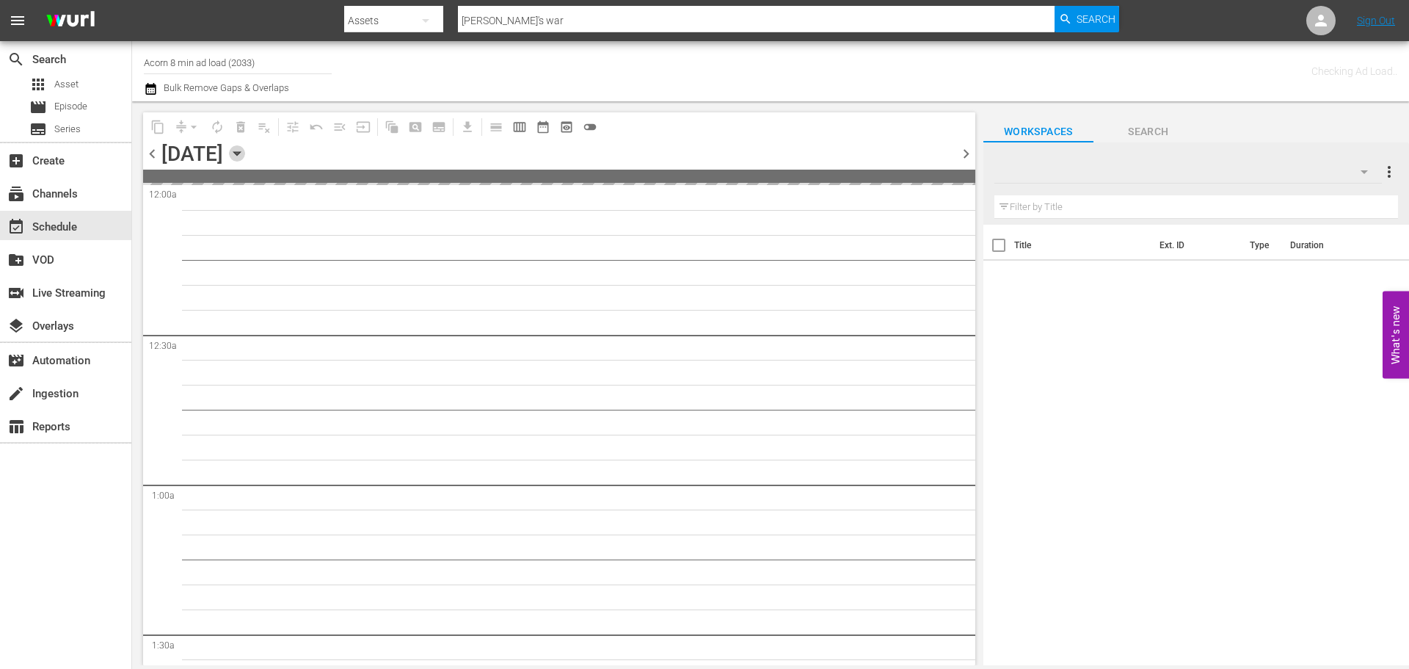
click at [245, 156] on icon "button" at bounding box center [237, 153] width 16 height 16
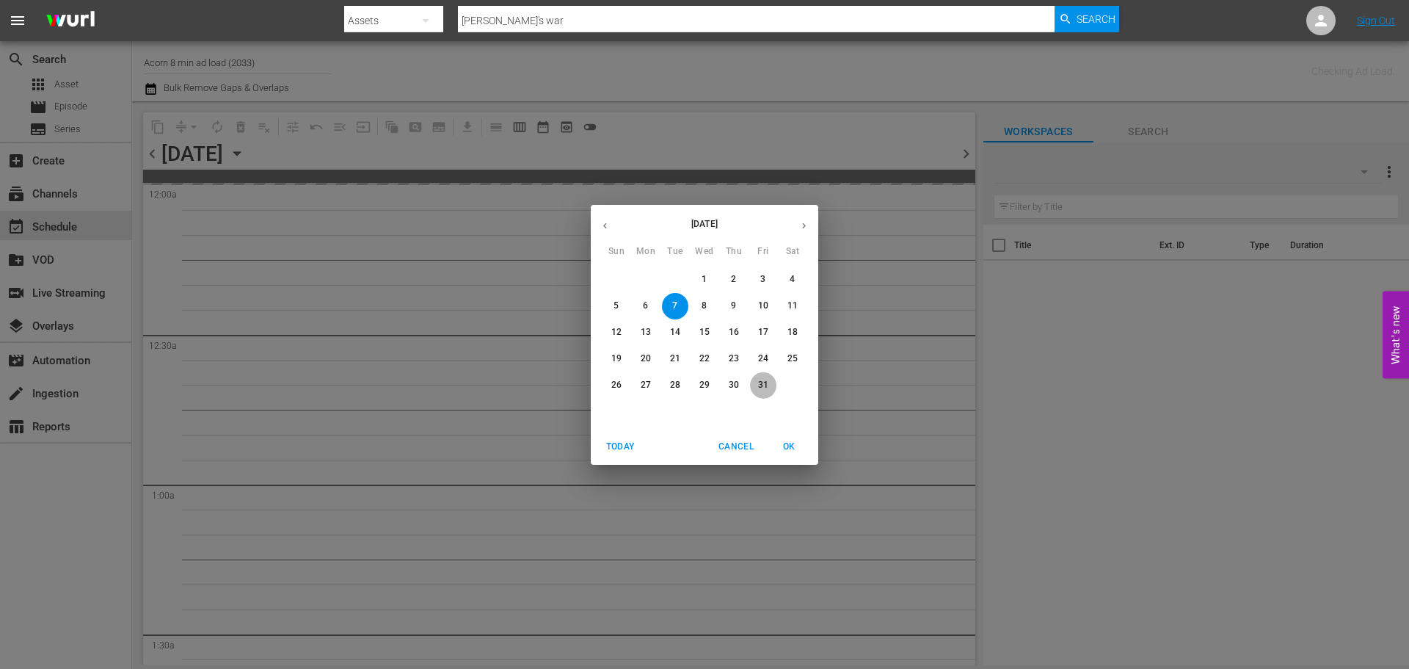
click at [757, 383] on span "31" at bounding box center [763, 385] width 26 height 12
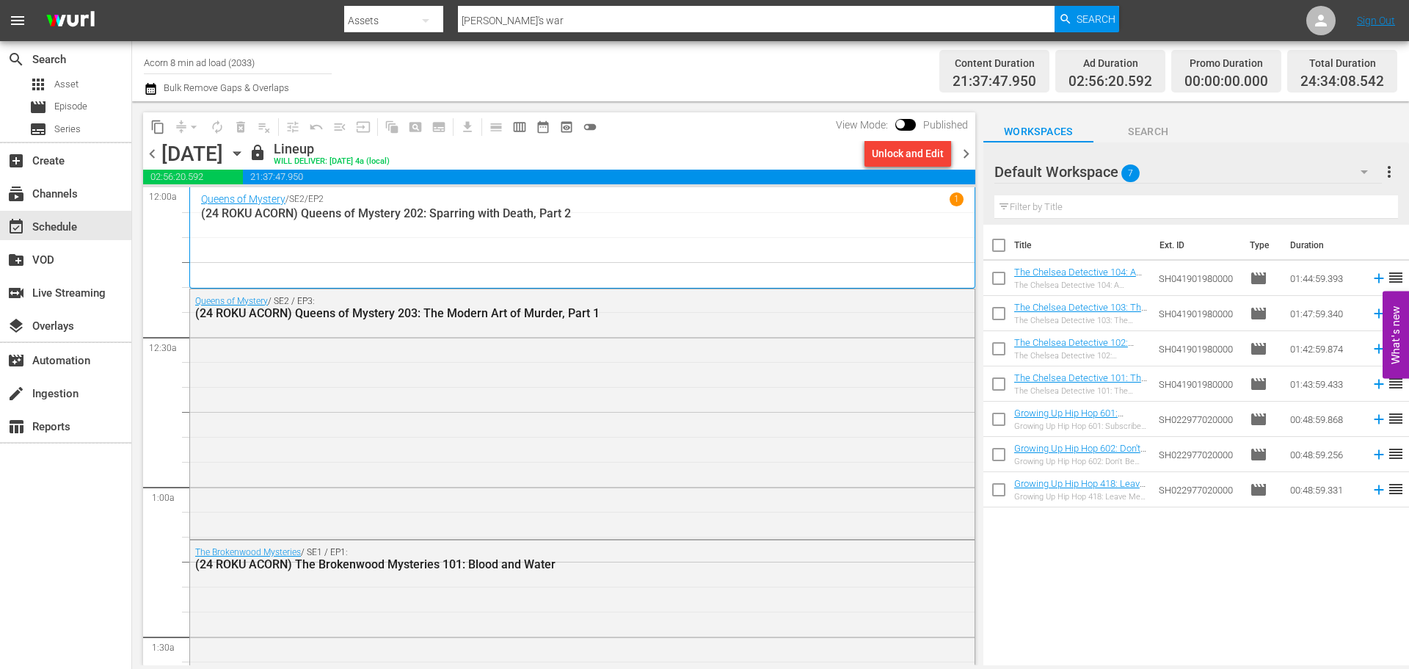
click at [968, 158] on span "chevron_right" at bounding box center [966, 154] width 18 height 18
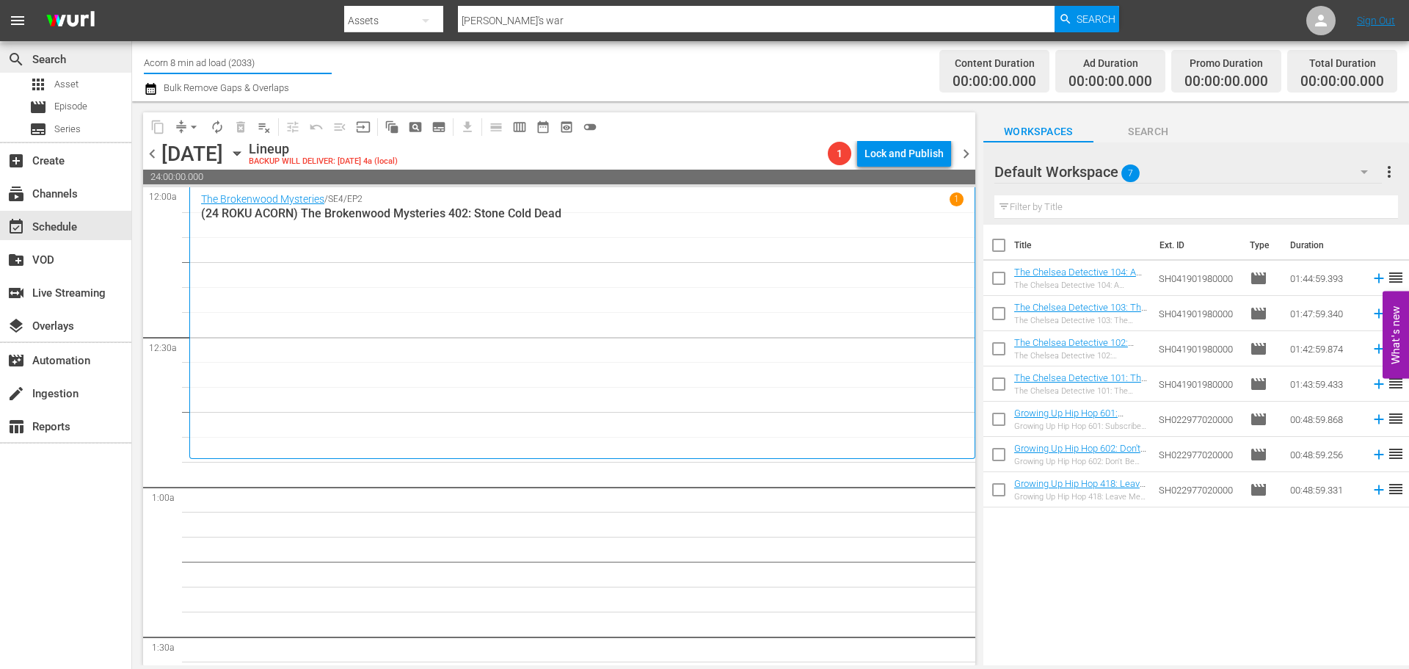
drag, startPoint x: 266, startPoint y: 66, endPoint x: 121, endPoint y: 44, distance: 147.0
click at [132, 0] on div "search Search apps Asset movie Episode subtitles Series add_box Create subscrip…" at bounding box center [770, 0] width 1277 height 0
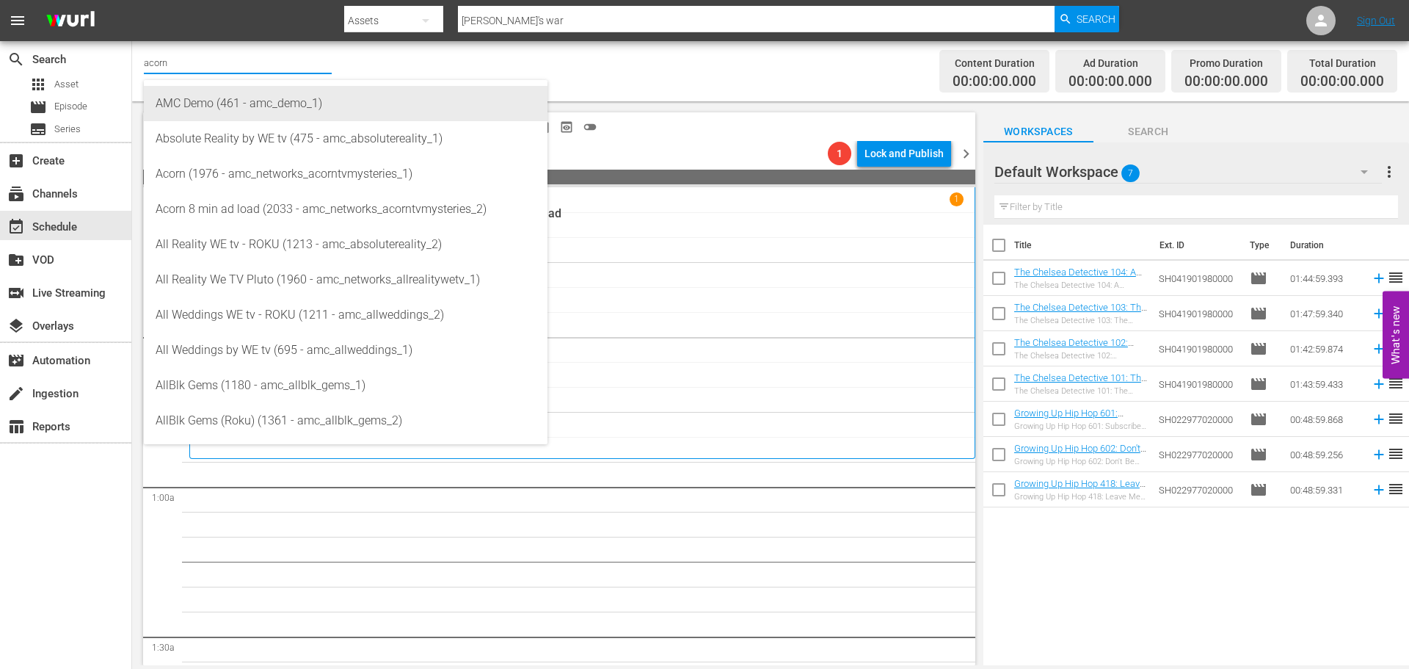
click at [291, 104] on div "AMC Demo (461 - amc_demo_1)" at bounding box center [346, 103] width 380 height 35
type input "AMC Demo (461 - amc_demo_1)"
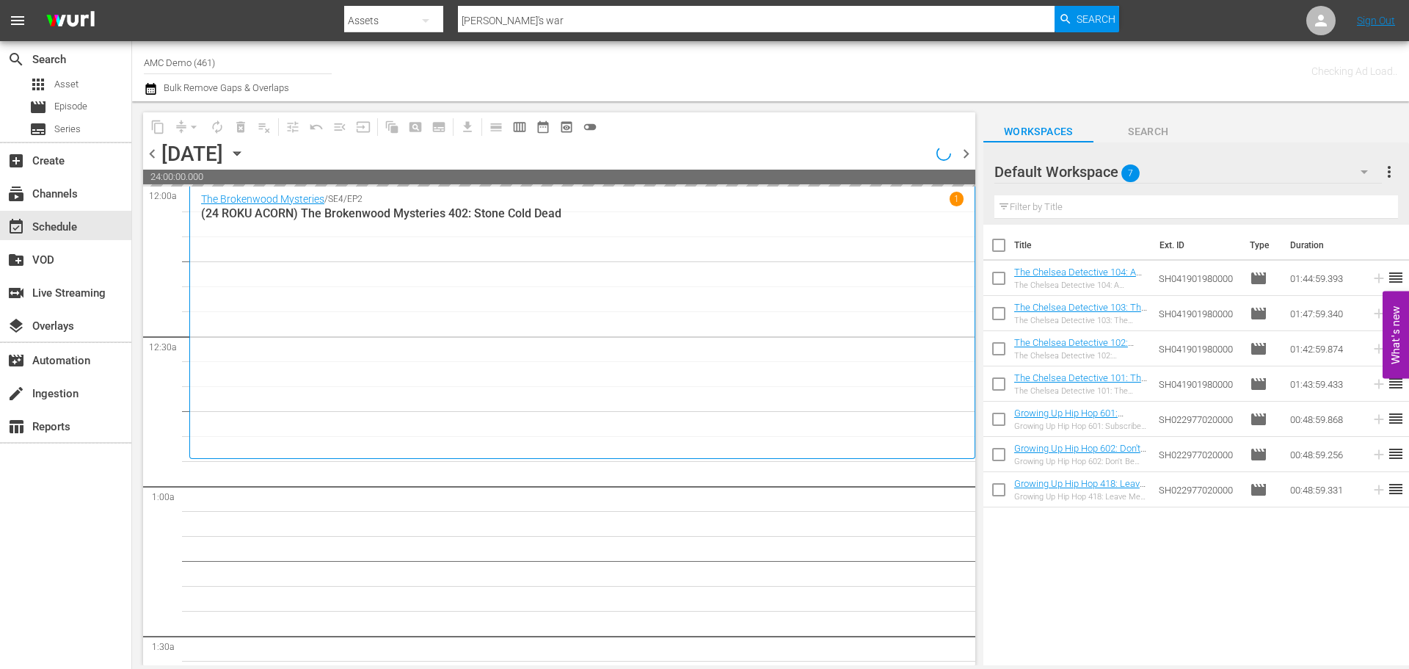
drag, startPoint x: 276, startPoint y: 95, endPoint x: 266, endPoint y: 87, distance: 12.5
click at [212, 48] on input "AMC Demo (461)" at bounding box center [238, 62] width 188 height 35
click at [241, 61] on input "AMC Demo (461)" at bounding box center [238, 62] width 188 height 35
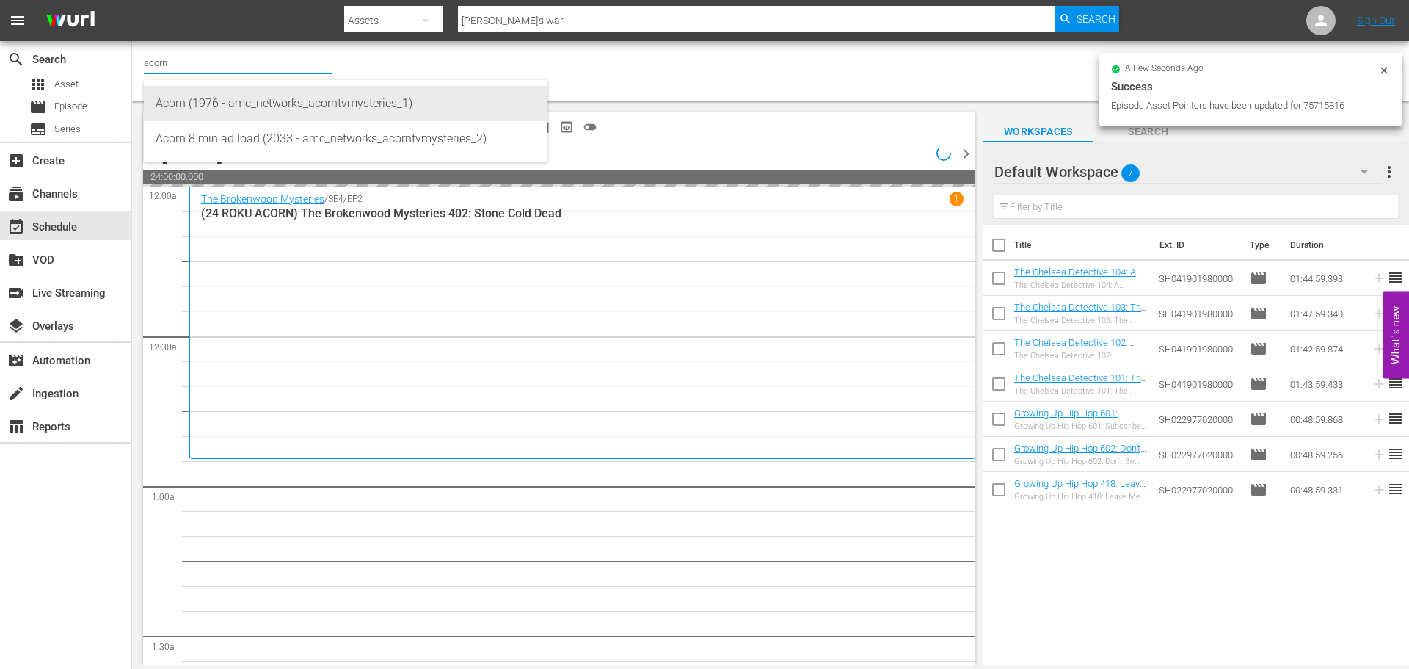
click at [260, 116] on div "Acorn (1976 - amc_networks_acorntvmysteries_1)" at bounding box center [346, 103] width 380 height 35
type input "Acorn (1976 - amc_networks_acorntvmysteries_1)"
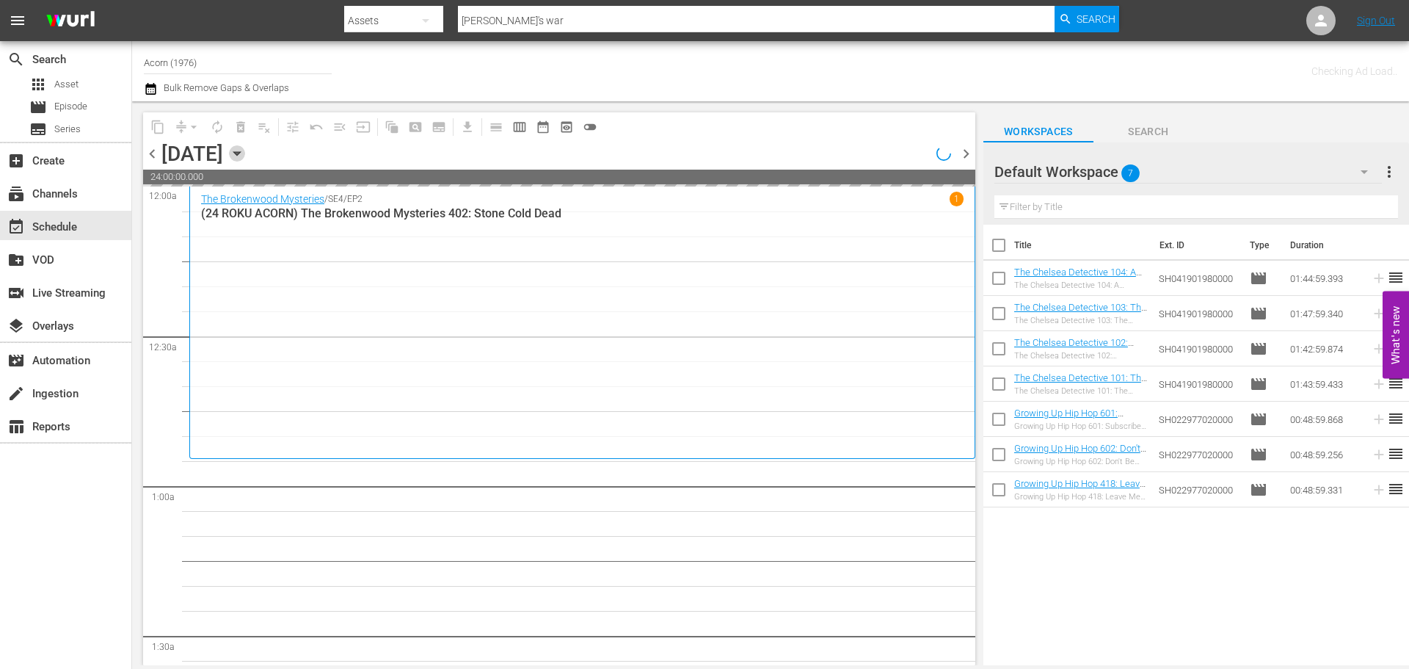
click at [245, 156] on icon "button" at bounding box center [237, 153] width 16 height 16
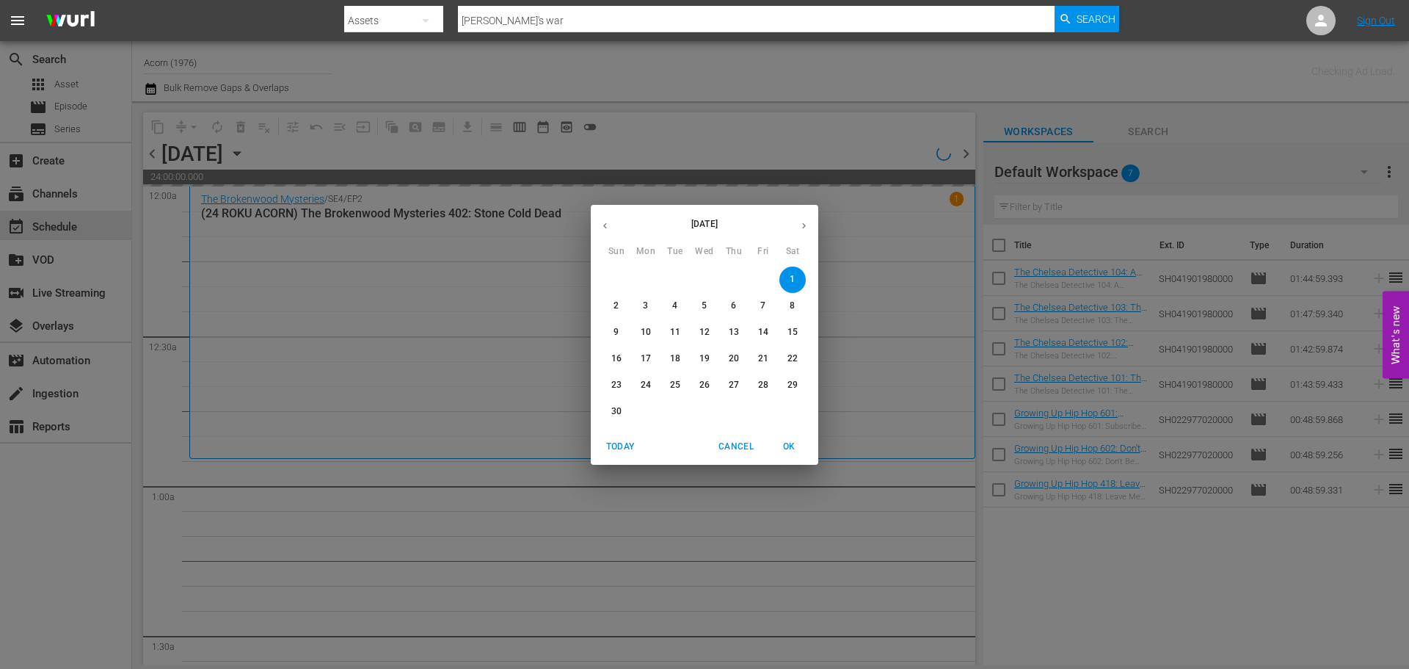
click at [612, 227] on button "button" at bounding box center [605, 225] width 29 height 29
click at [671, 358] on p "21" at bounding box center [675, 358] width 10 height 12
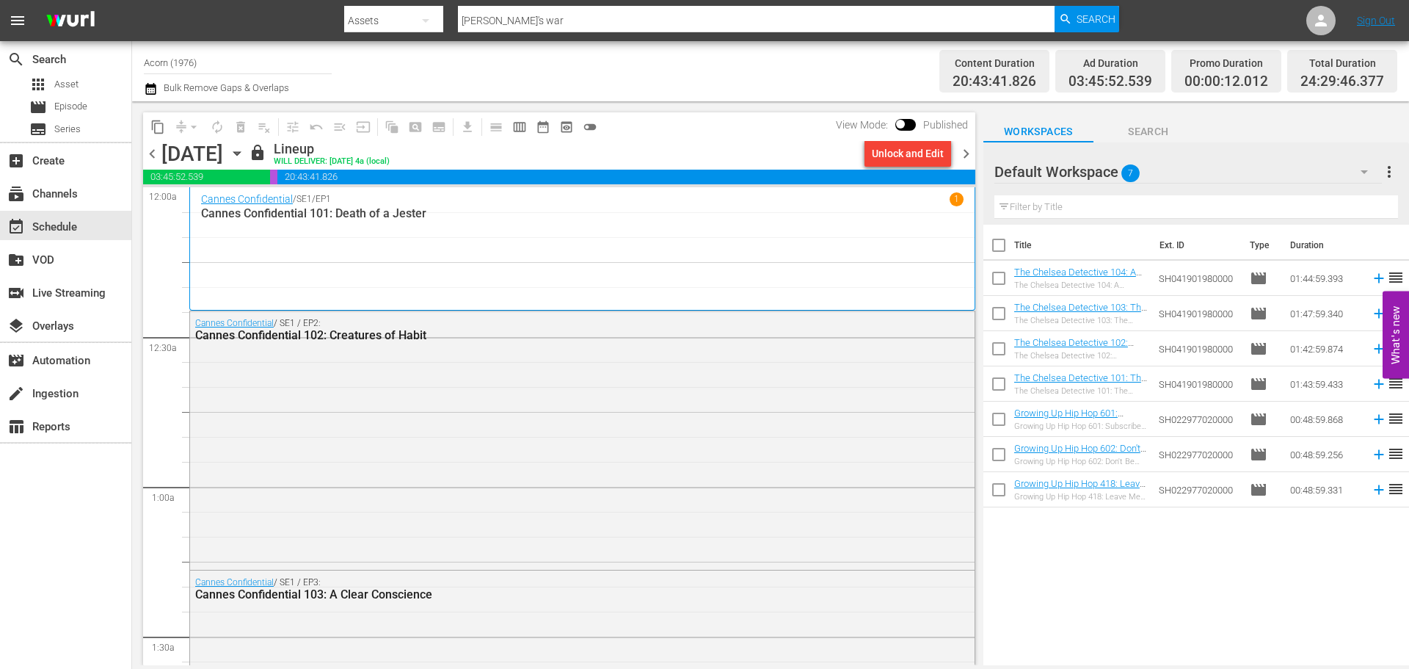
click at [397, 262] on div "Cannes Confidential / SE1 / EP1 1 Cannes Confidential 101: Death of a Jester" at bounding box center [582, 248] width 763 height 113
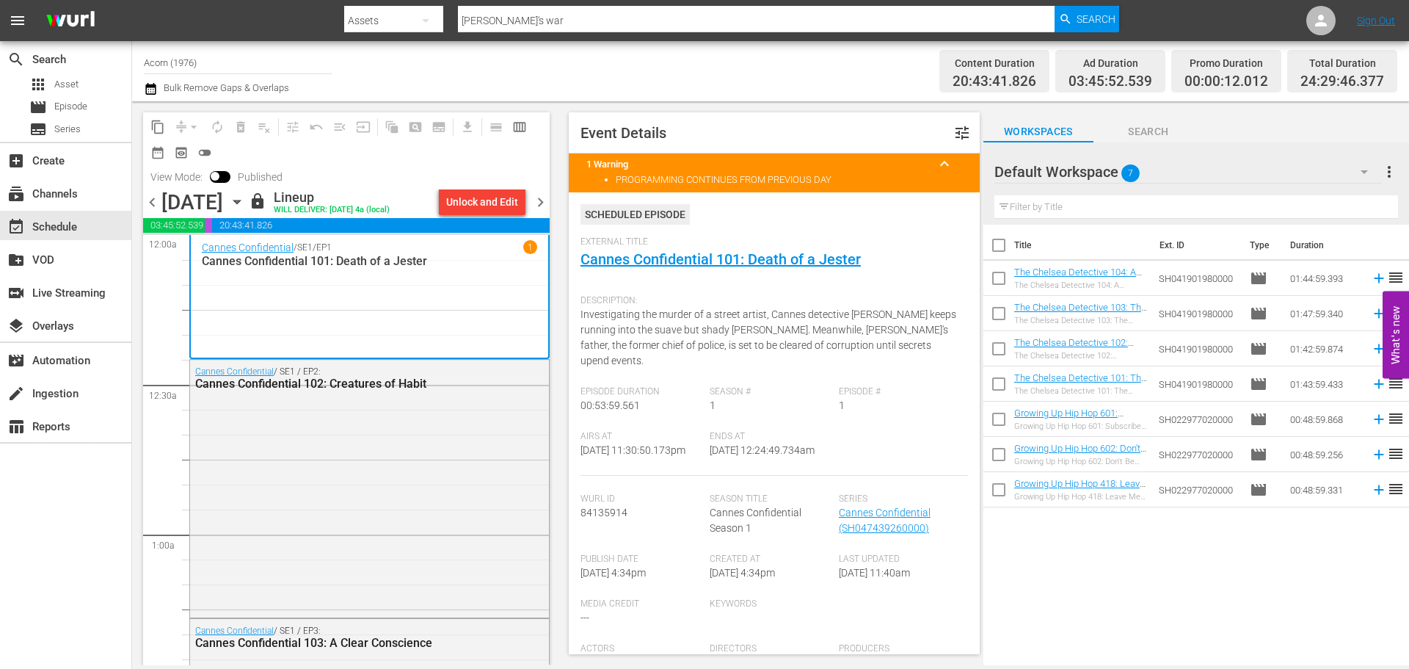
click at [157, 200] on span "chevron_left" at bounding box center [152, 202] width 18 height 18
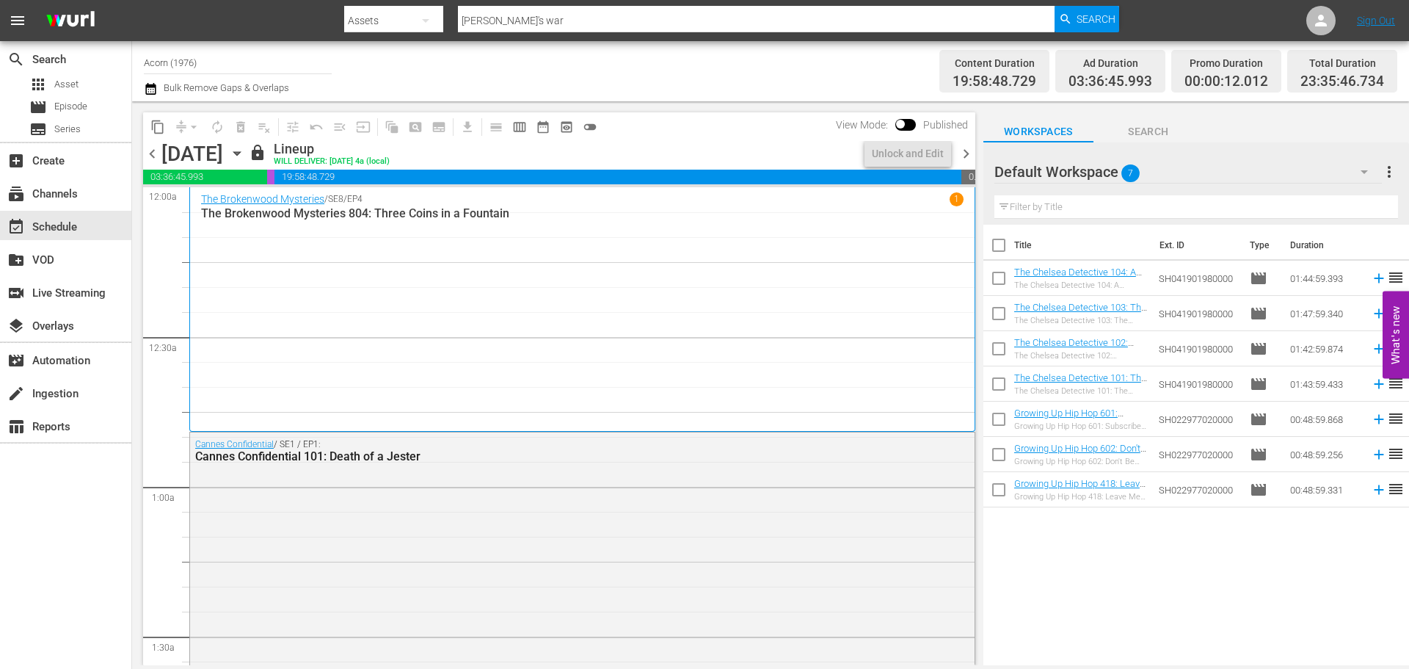
click at [437, 277] on div "The Brokenwood Mysteries / SE8 / EP4 1 The Brokenwood Mysteries 804: Three Coin…" at bounding box center [582, 309] width 763 height 234
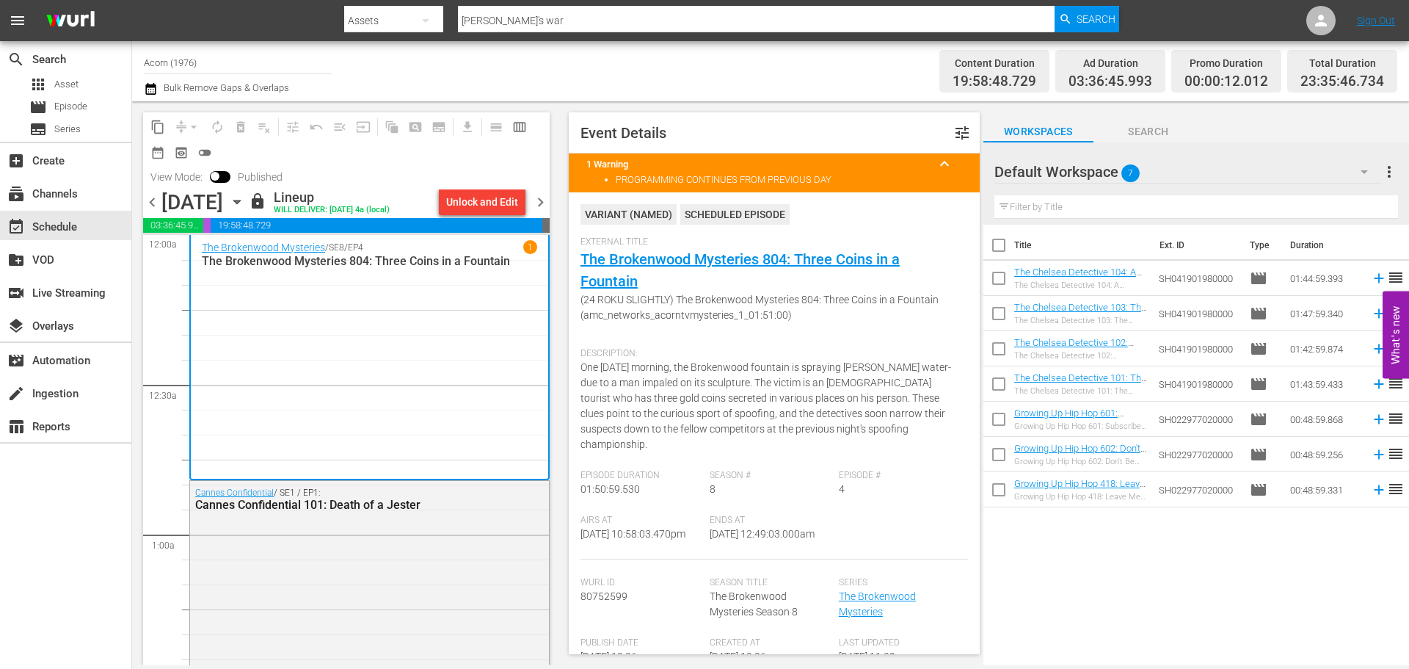
click at [542, 193] on span "chevron_right" at bounding box center [540, 202] width 18 height 18
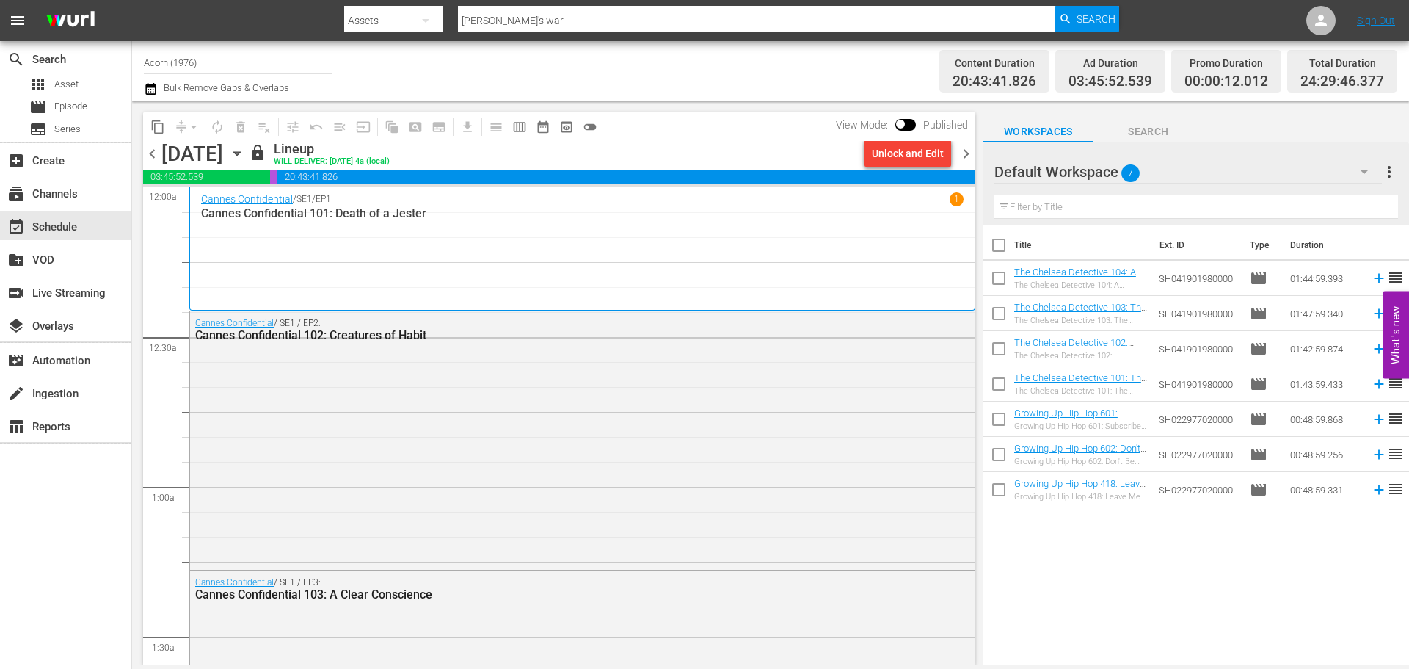
click at [245, 160] on icon "button" at bounding box center [237, 153] width 16 height 16
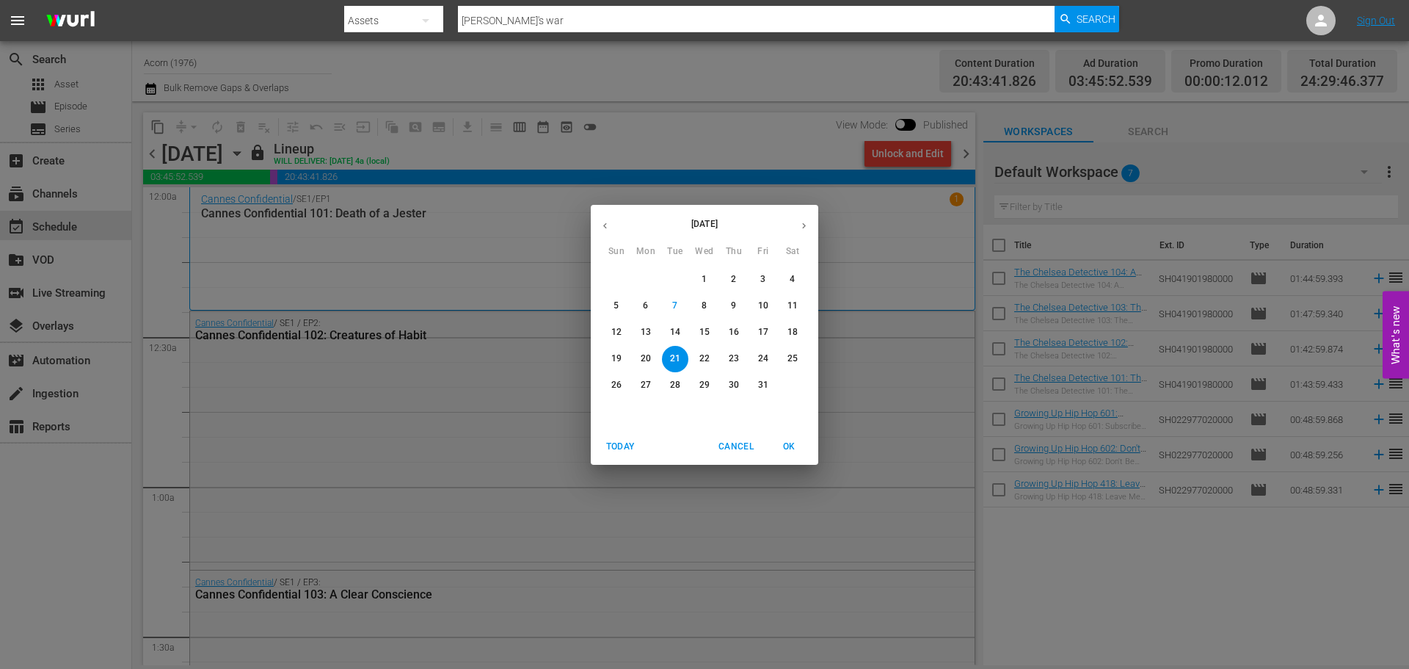
click at [647, 383] on p "27" at bounding box center [646, 385] width 10 height 12
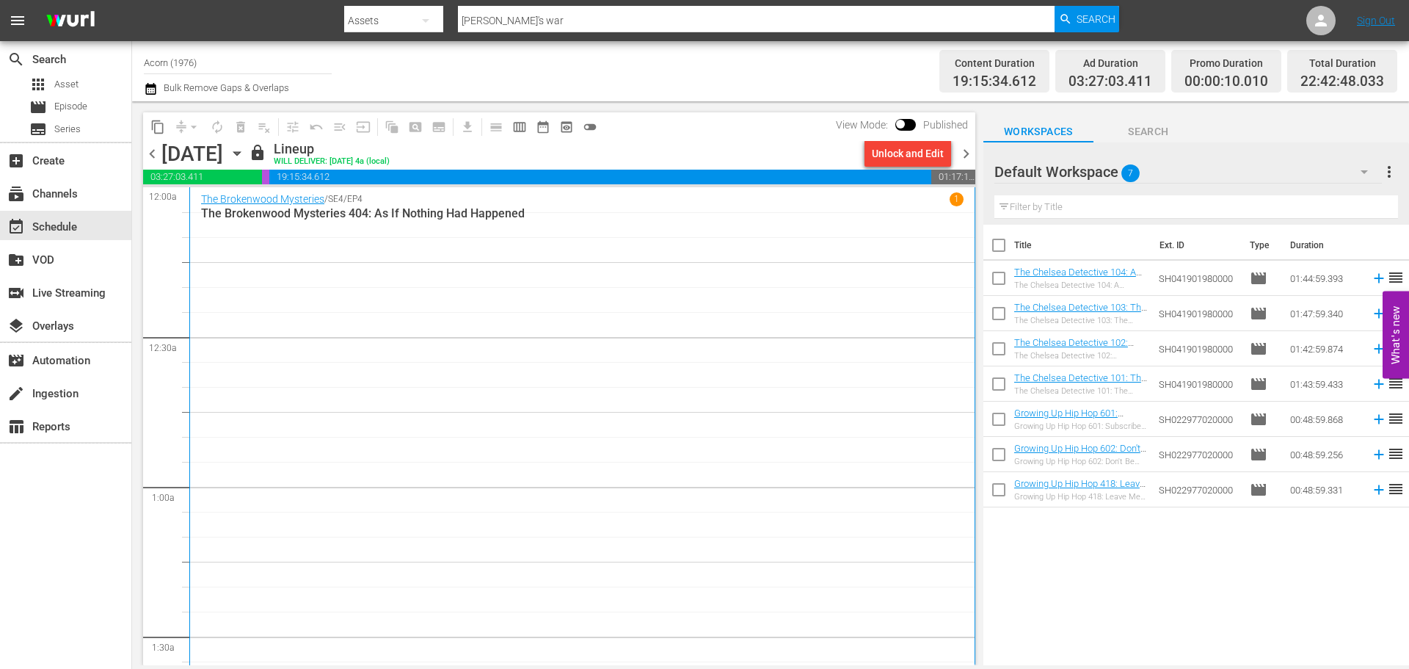
click at [973, 145] on span "chevron_right" at bounding box center [966, 154] width 18 height 18
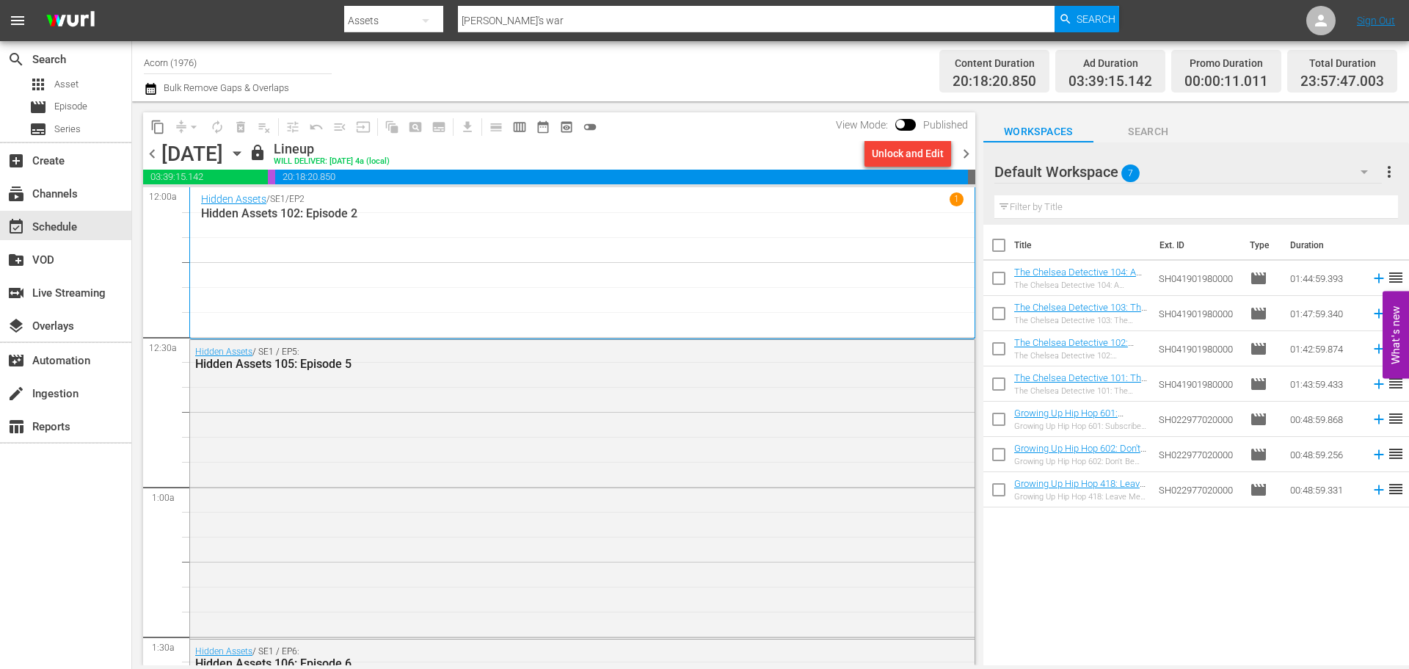
click at [245, 156] on icon "button" at bounding box center [237, 153] width 16 height 16
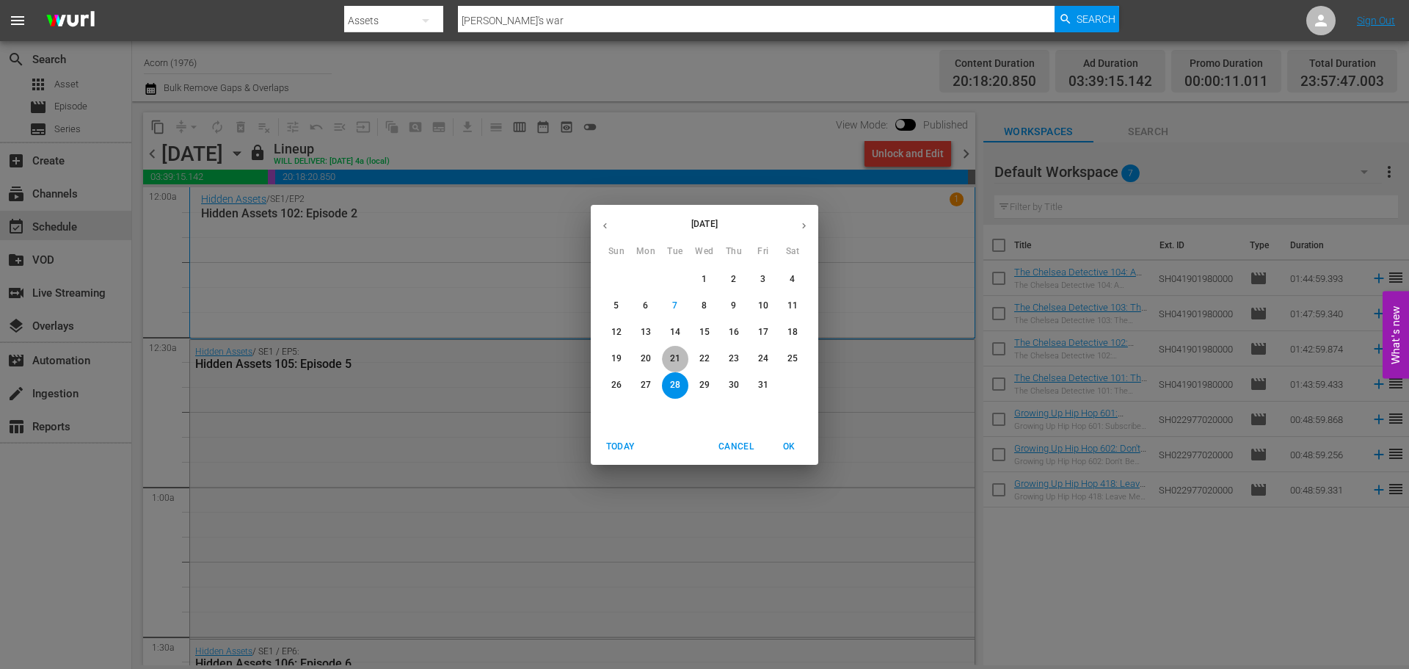
click at [677, 356] on p "21" at bounding box center [675, 358] width 10 height 12
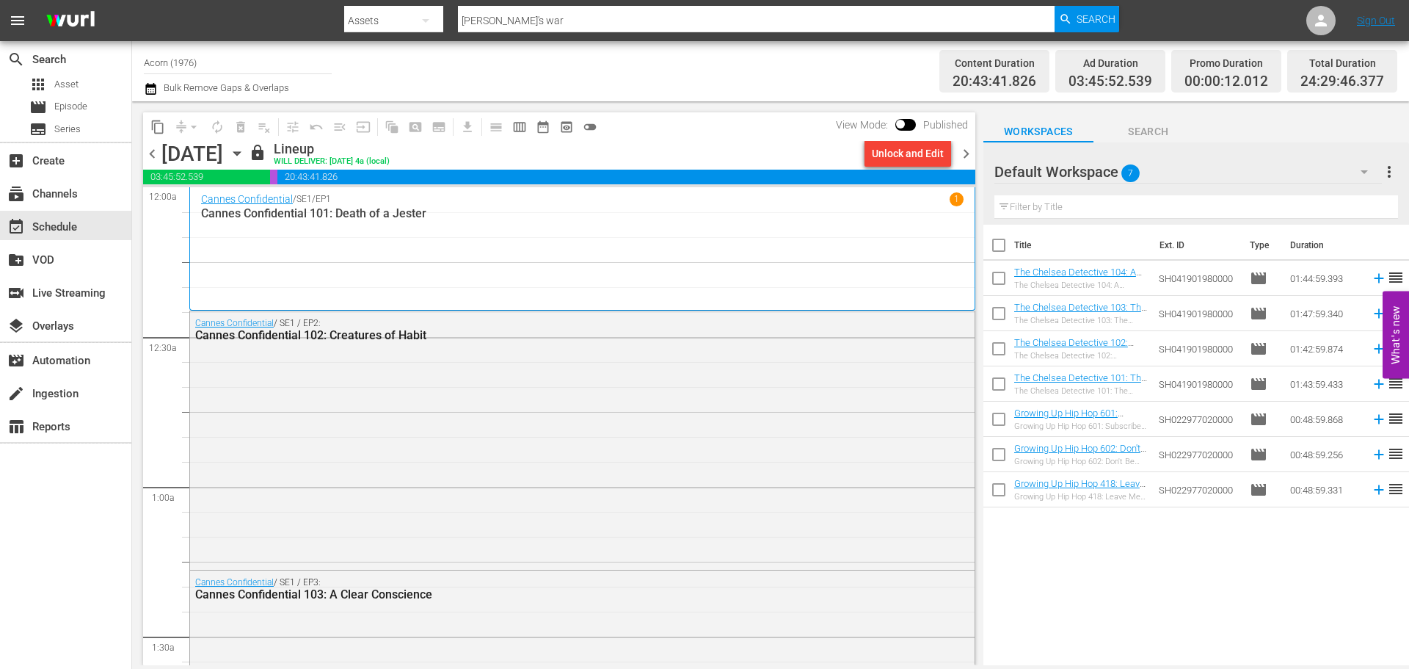
click at [1183, 15] on nav "menu Search By Assets Search ID, Title, Description, Keywords, or Category foyl…" at bounding box center [704, 20] width 1409 height 41
click at [157, 153] on span "chevron_left" at bounding box center [152, 154] width 18 height 18
